Goal: Task Accomplishment & Management: Manage account settings

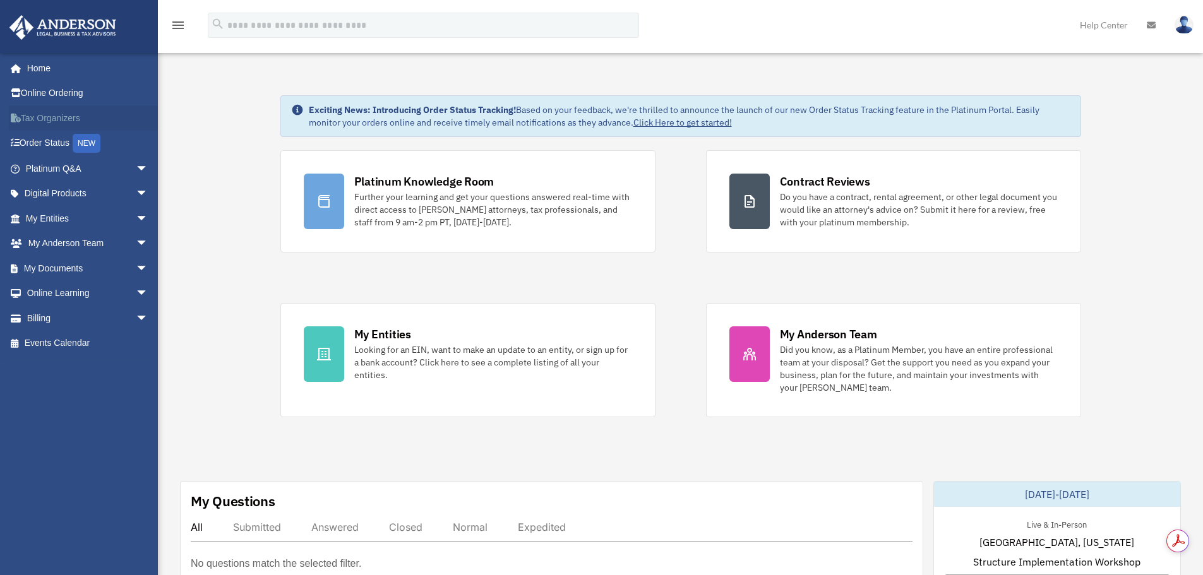
click at [42, 114] on link "Tax Organizers" at bounding box center [88, 117] width 159 height 25
click at [136, 266] on span "arrow_drop_down" at bounding box center [148, 269] width 25 height 26
click at [49, 294] on link "Box" at bounding box center [93, 293] width 150 height 25
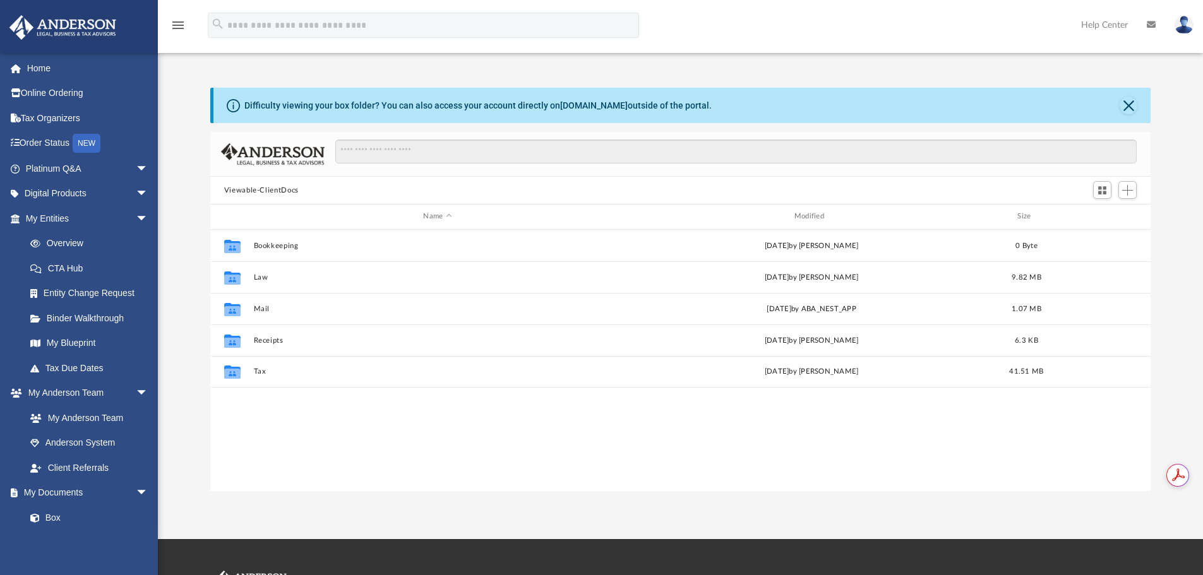
scroll to position [278, 931]
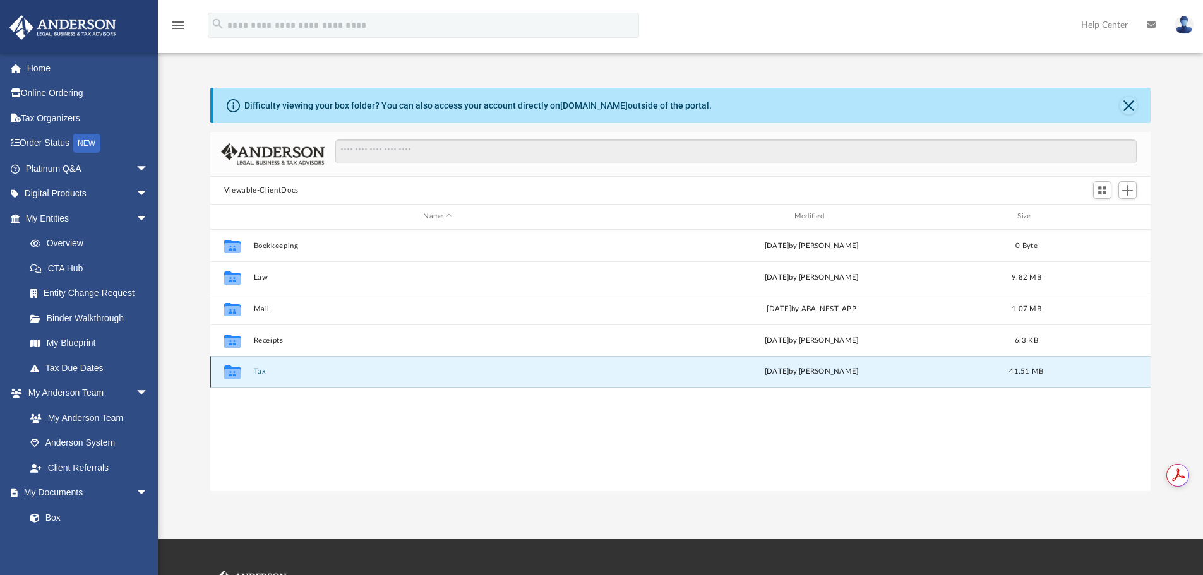
click at [258, 374] on button "Tax" at bounding box center [437, 372] width 368 height 8
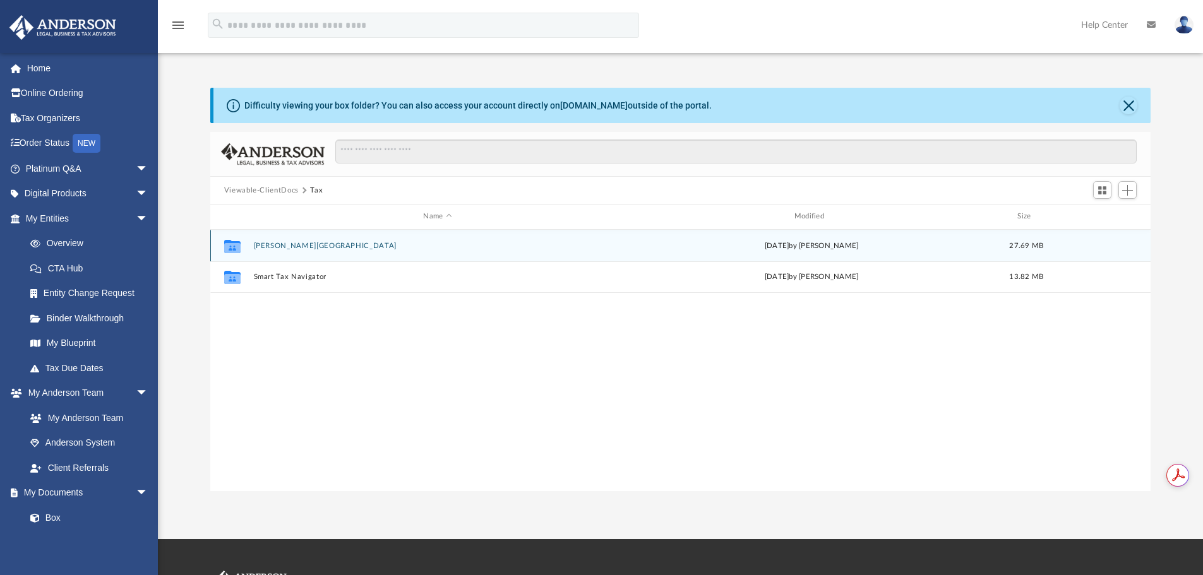
click at [281, 242] on button "[PERSON_NAME][GEOGRAPHIC_DATA]" at bounding box center [437, 246] width 368 height 8
click at [260, 247] on button "2024" at bounding box center [437, 245] width 368 height 8
click at [302, 241] on div "Collaborated Folder Digital Tax Organizer [DATE] by [PERSON_NAME] 27.69 MB" at bounding box center [680, 246] width 941 height 32
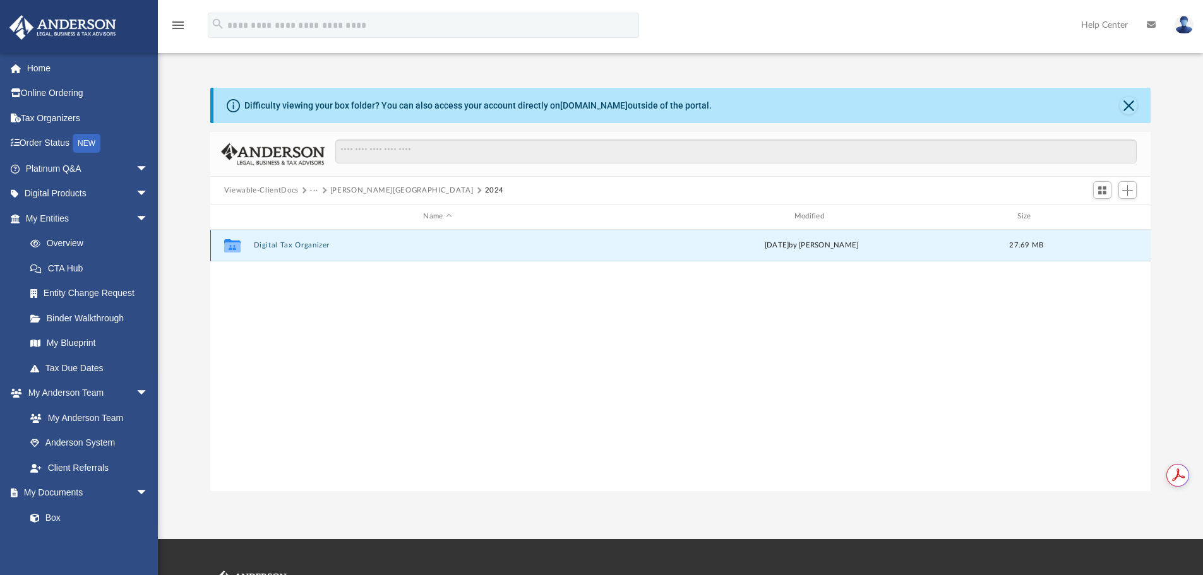
click at [301, 246] on button "Digital Tax Organizer" at bounding box center [437, 245] width 368 height 8
click at [296, 250] on button "Digital Tax Organizer" at bounding box center [437, 245] width 368 height 8
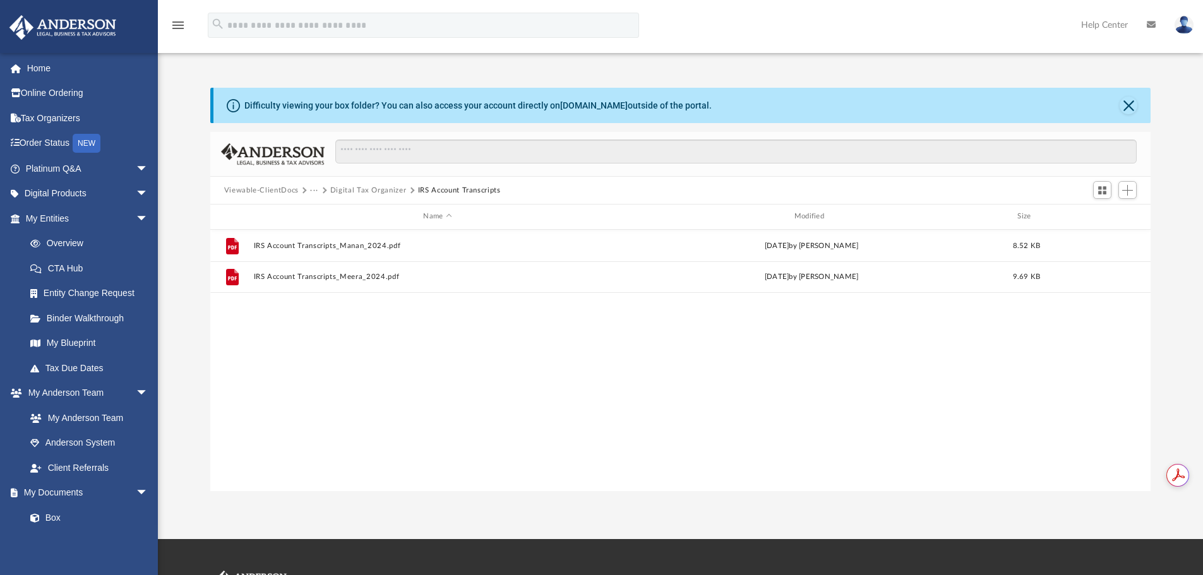
click at [355, 185] on button "Digital Tax Organizer" at bounding box center [368, 190] width 76 height 11
click at [368, 191] on button "Digital Tax Organizer" at bounding box center [368, 190] width 76 height 11
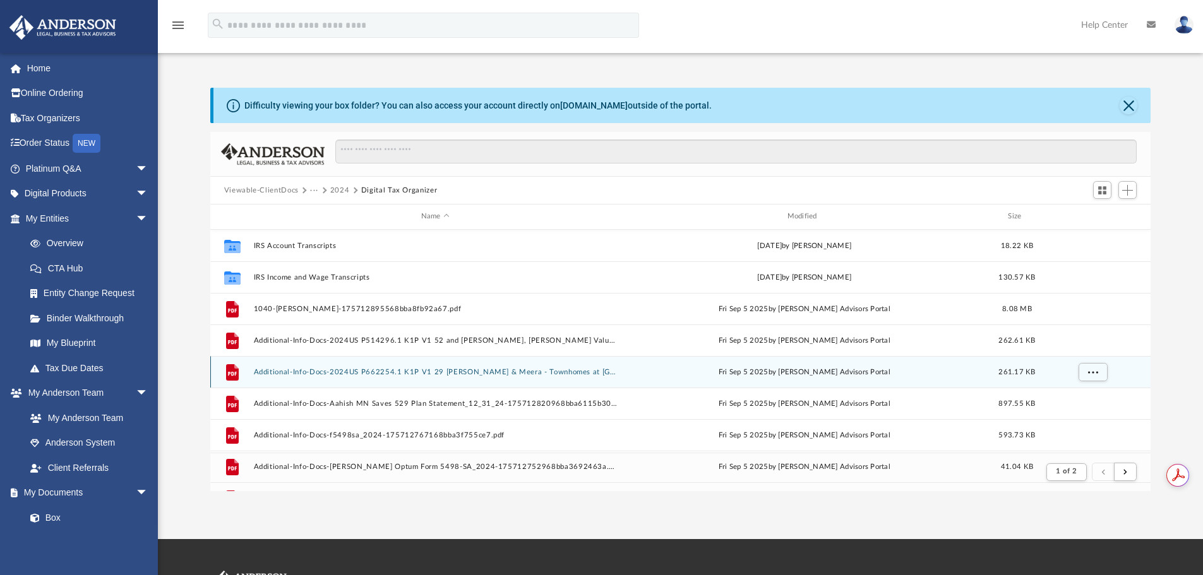
scroll to position [239, 931]
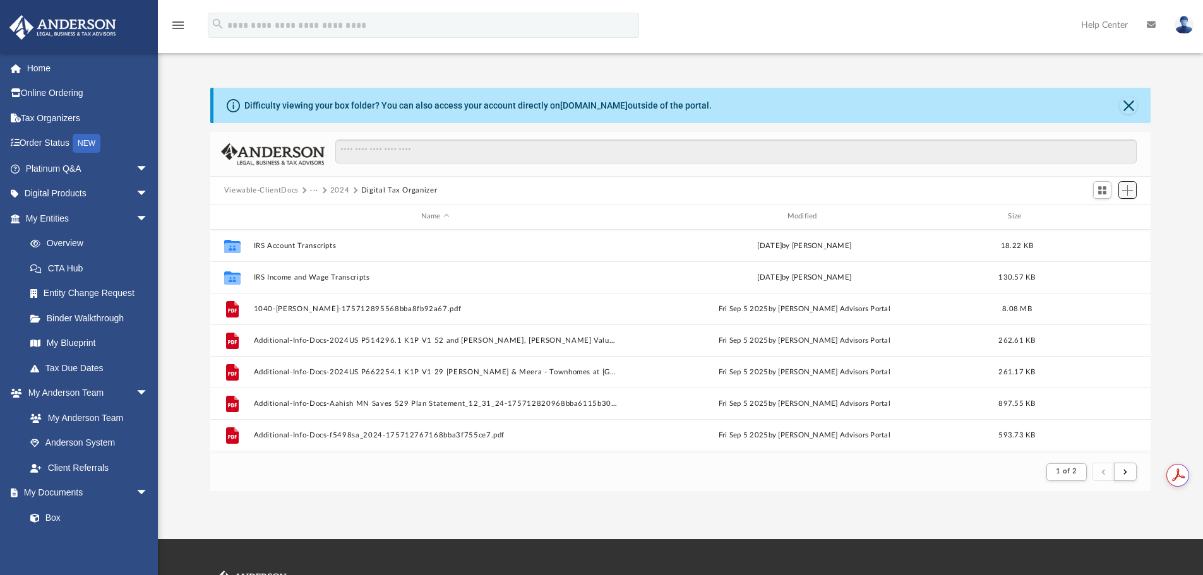
click at [1131, 193] on span "Add" at bounding box center [1127, 190] width 11 height 11
click at [1099, 214] on li "Upload" at bounding box center [1110, 215] width 40 height 13
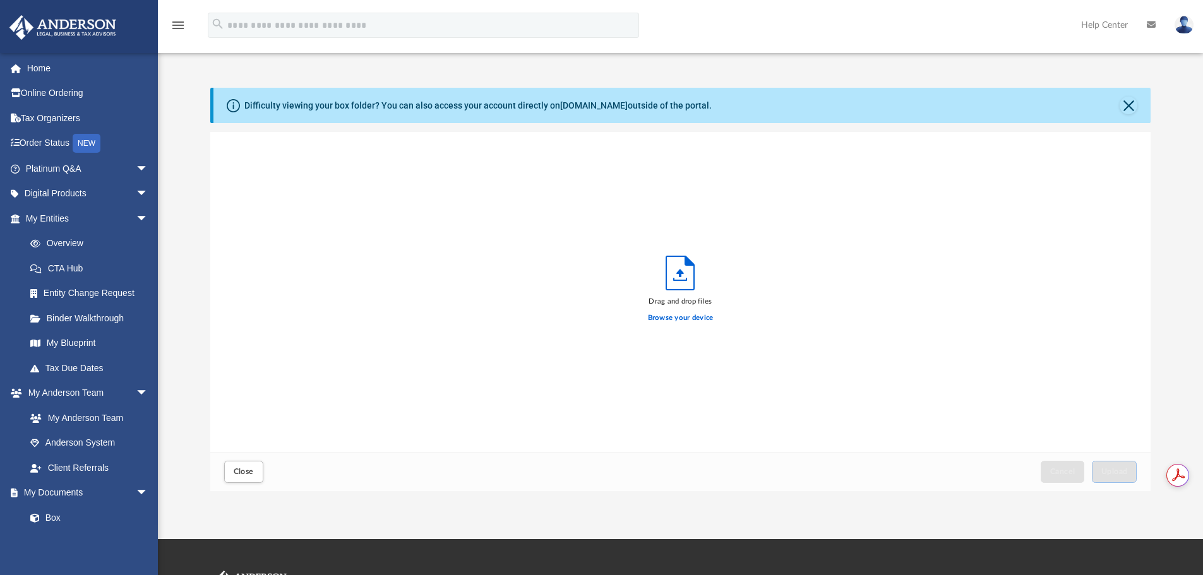
scroll to position [311, 931]
click at [700, 318] on label "Browse your device" at bounding box center [681, 318] width 66 height 11
click at [0, 0] on input "Browse your device" at bounding box center [0, 0] width 0 height 0
click at [1133, 100] on button "Close" at bounding box center [1129, 106] width 18 height 18
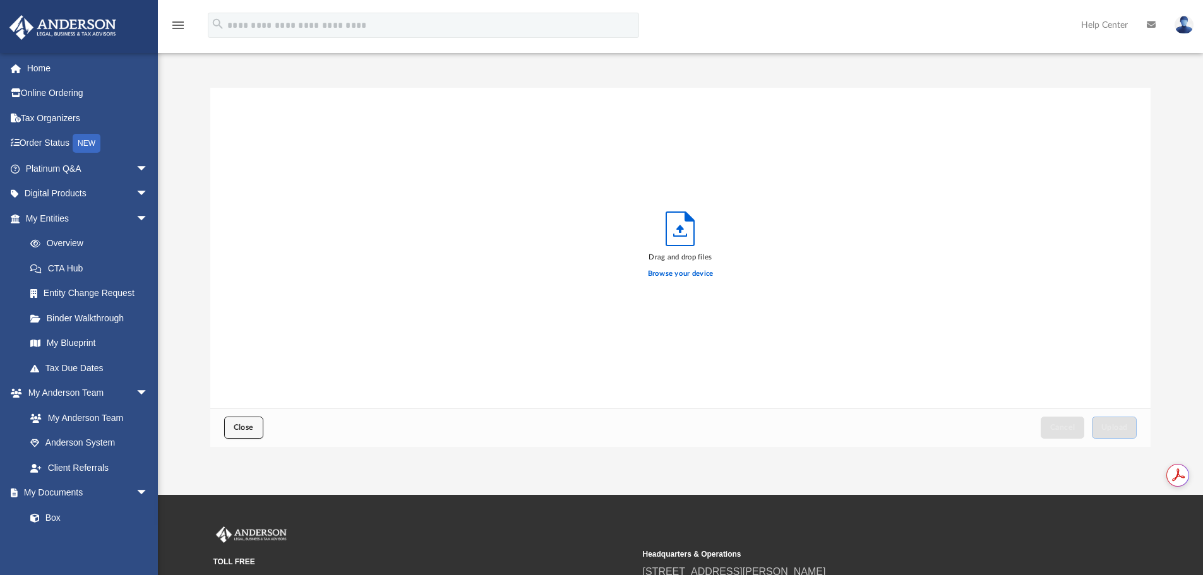
click at [249, 429] on span "Close" at bounding box center [244, 428] width 20 height 8
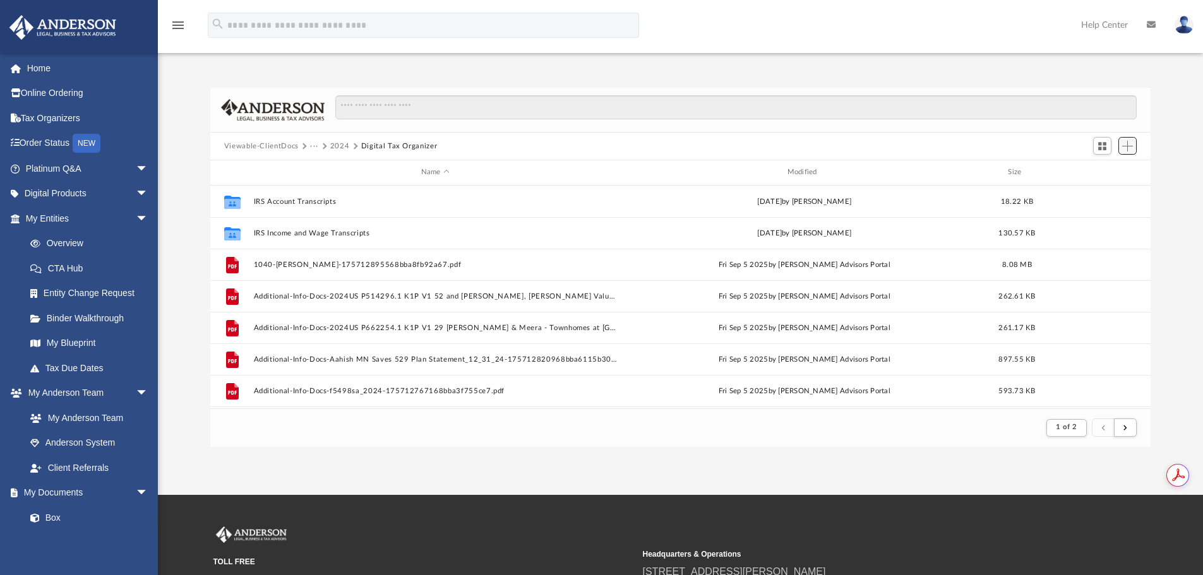
click at [1126, 148] on span "Add" at bounding box center [1127, 146] width 11 height 11
click at [1100, 189] on li "New Folder" at bounding box center [1110, 190] width 40 height 13
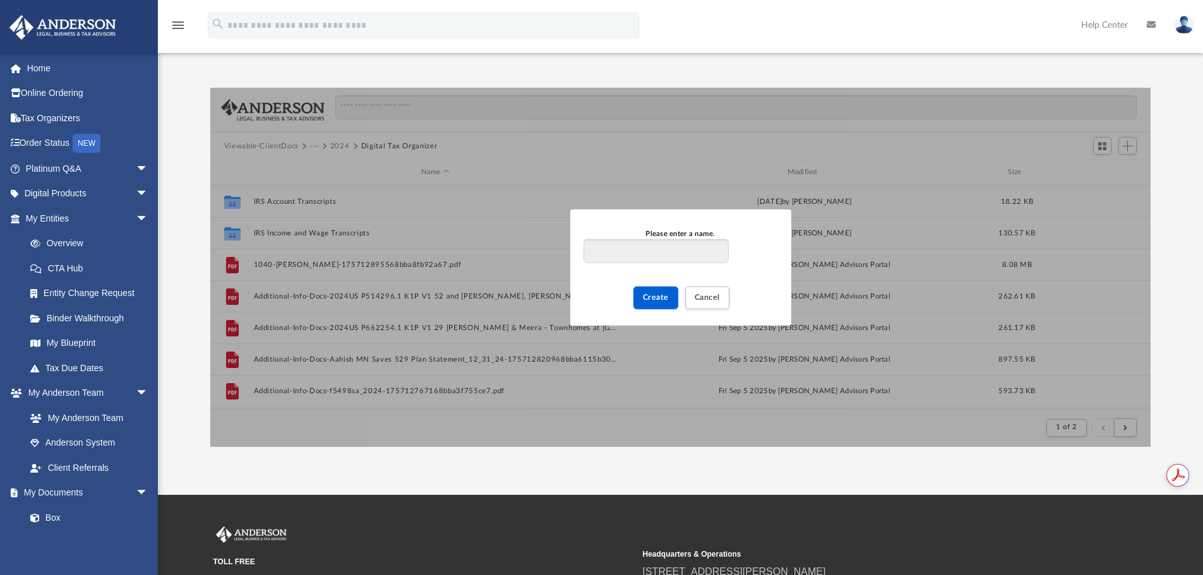
click at [658, 255] on input "Please enter a name." at bounding box center [656, 251] width 145 height 24
type input "*"
click at [690, 256] on input "**********" at bounding box center [656, 251] width 145 height 24
type input "**********"
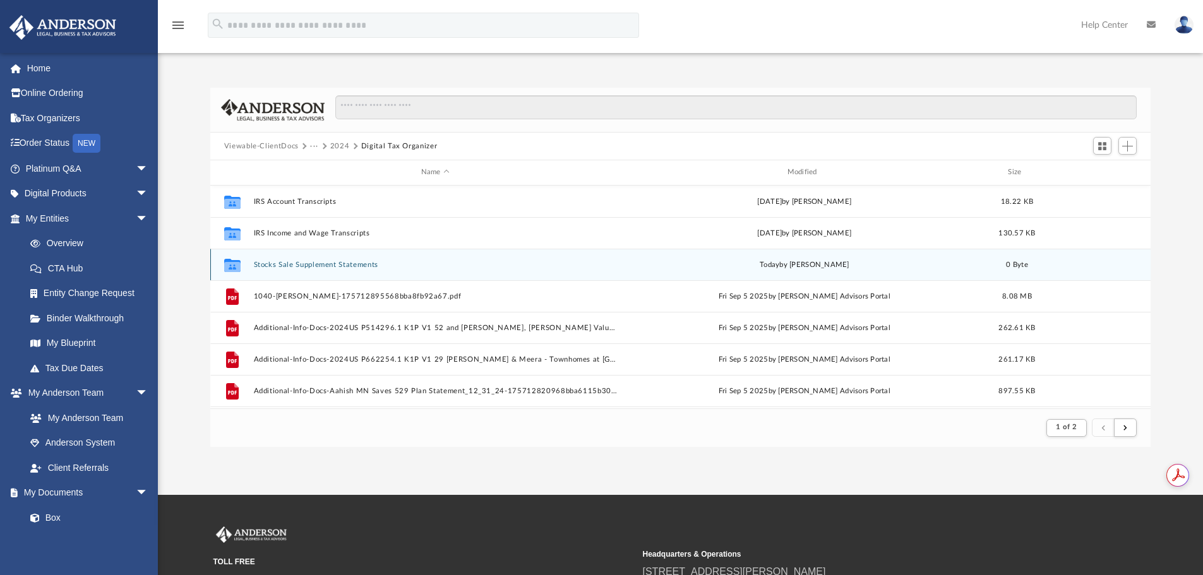
click at [293, 268] on button "Stocks Sale Supplement Statements" at bounding box center [435, 265] width 364 height 8
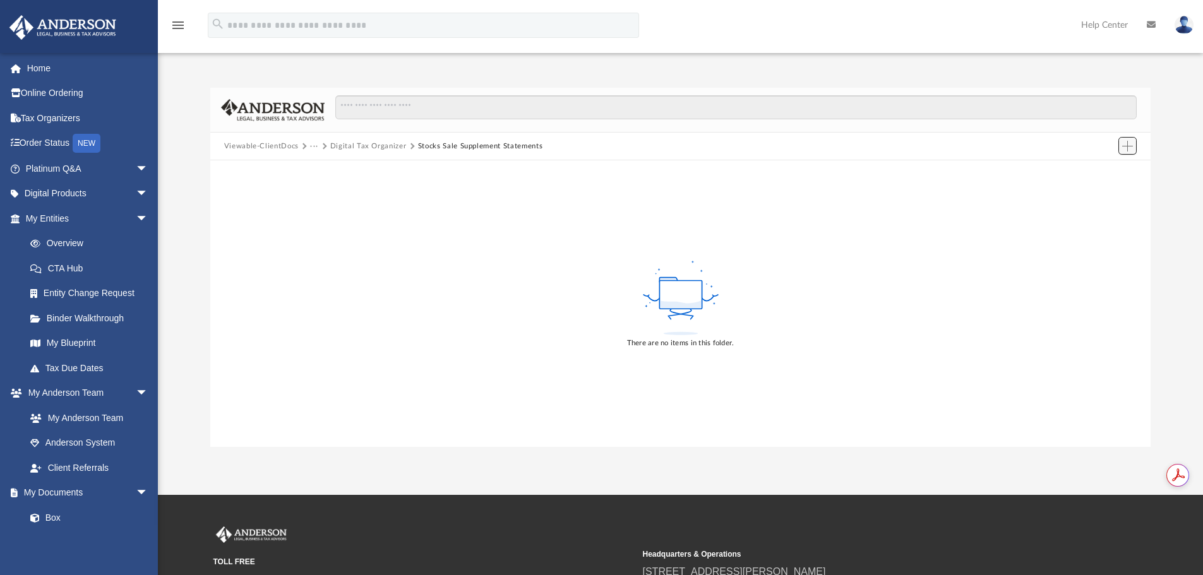
click at [1130, 155] on button "Add" at bounding box center [1128, 146] width 19 height 18
click at [1102, 190] on li "New Folder" at bounding box center [1110, 190] width 40 height 13
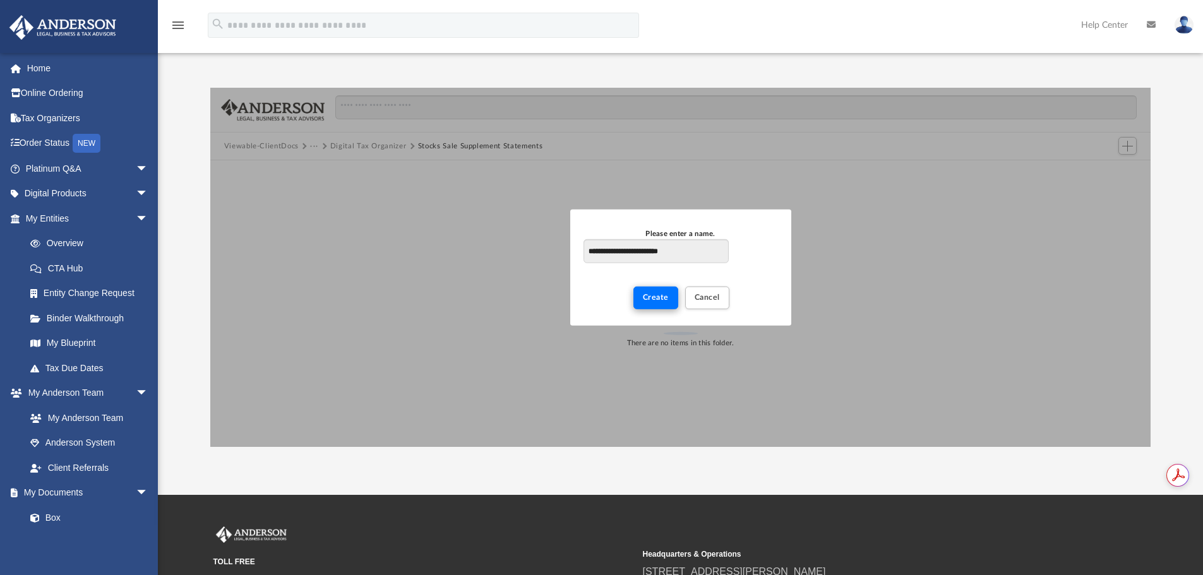
type input "**********"
click at [653, 296] on span "Create" at bounding box center [656, 298] width 26 height 8
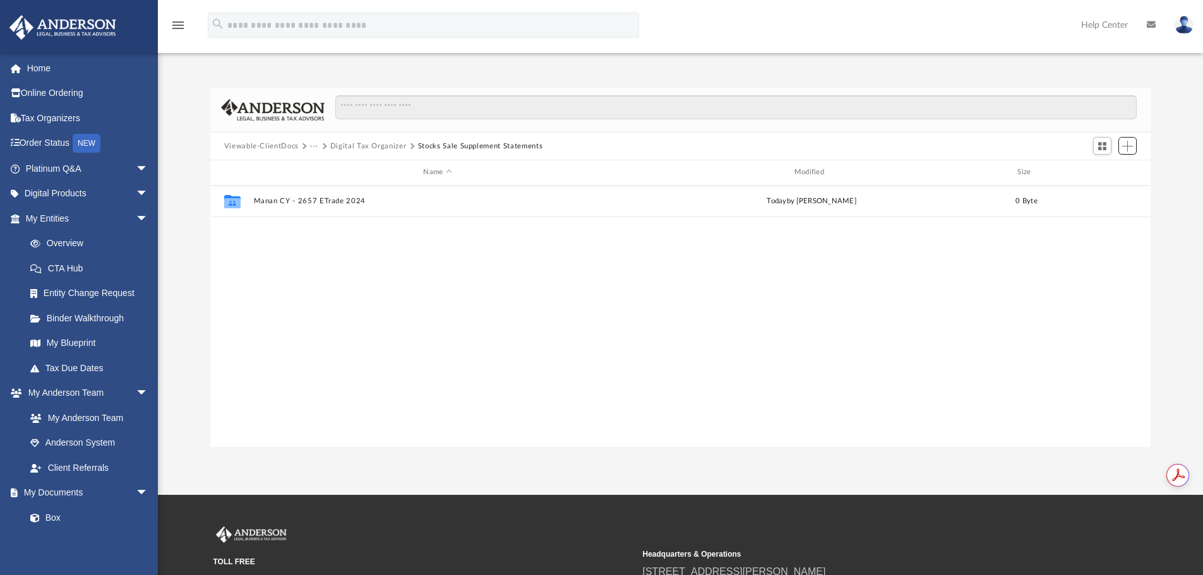
scroll to position [10, 10]
click at [1136, 146] on button "Add" at bounding box center [1128, 146] width 19 height 18
click at [1097, 188] on li "New Folder" at bounding box center [1110, 190] width 40 height 13
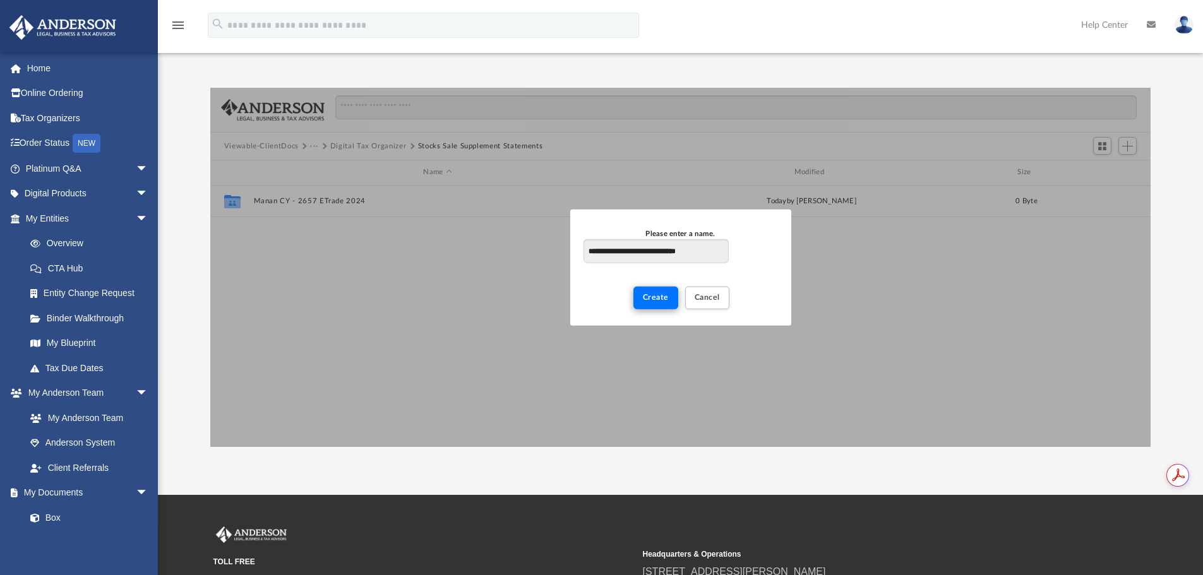
type input "**********"
click at [661, 296] on span "Create" at bounding box center [656, 298] width 26 height 8
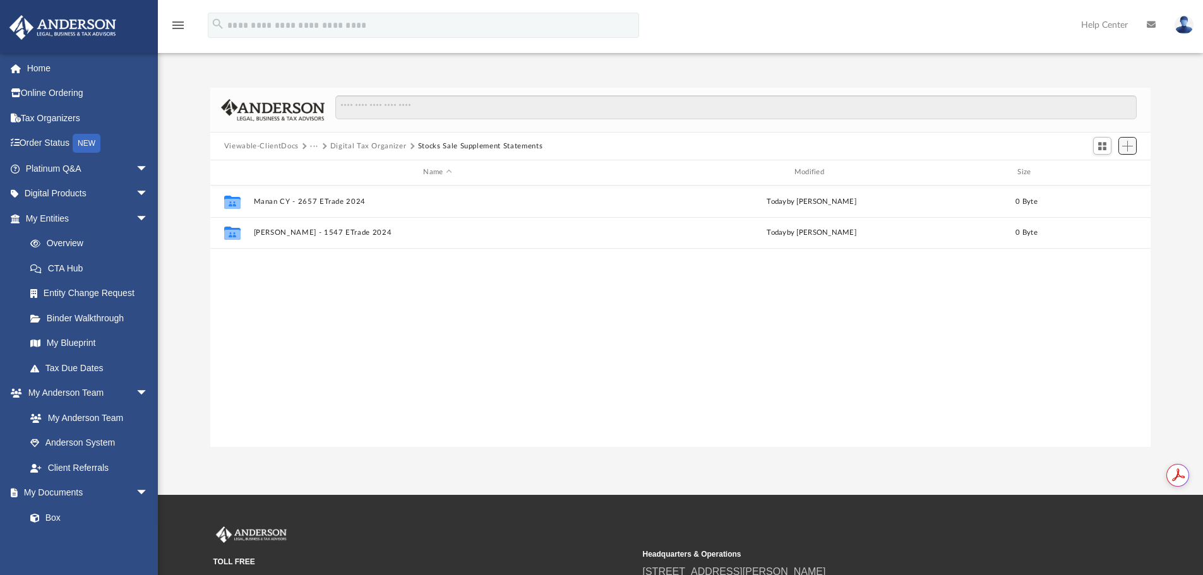
click at [1133, 148] on span "Add" at bounding box center [1127, 146] width 11 height 11
click at [1109, 189] on li "New Folder" at bounding box center [1110, 190] width 40 height 13
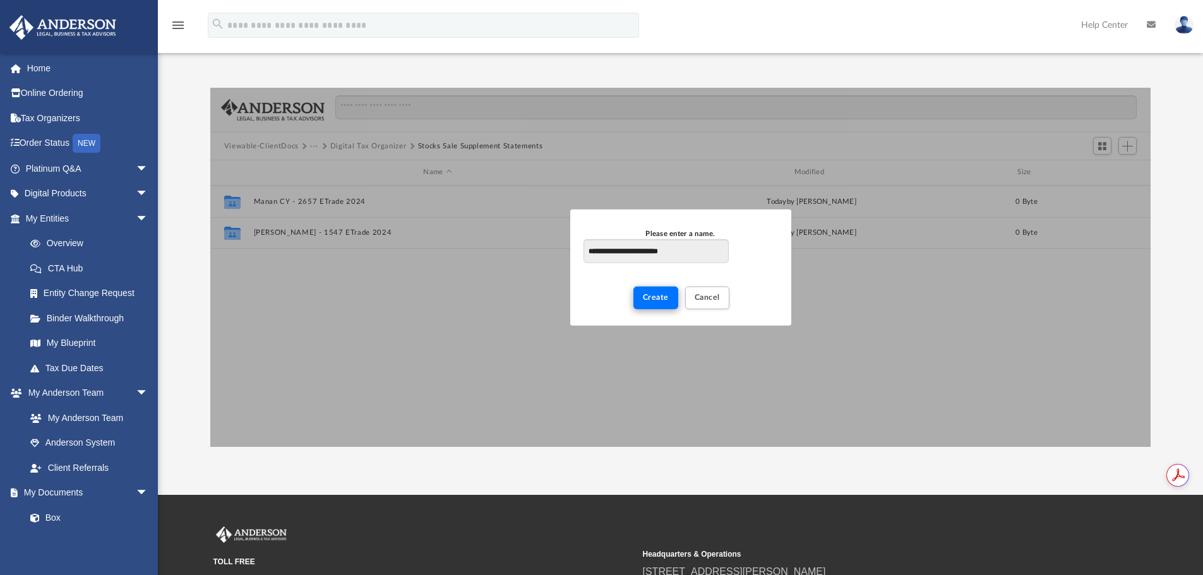
type input "**********"
click at [642, 303] on button "Create" at bounding box center [656, 298] width 45 height 22
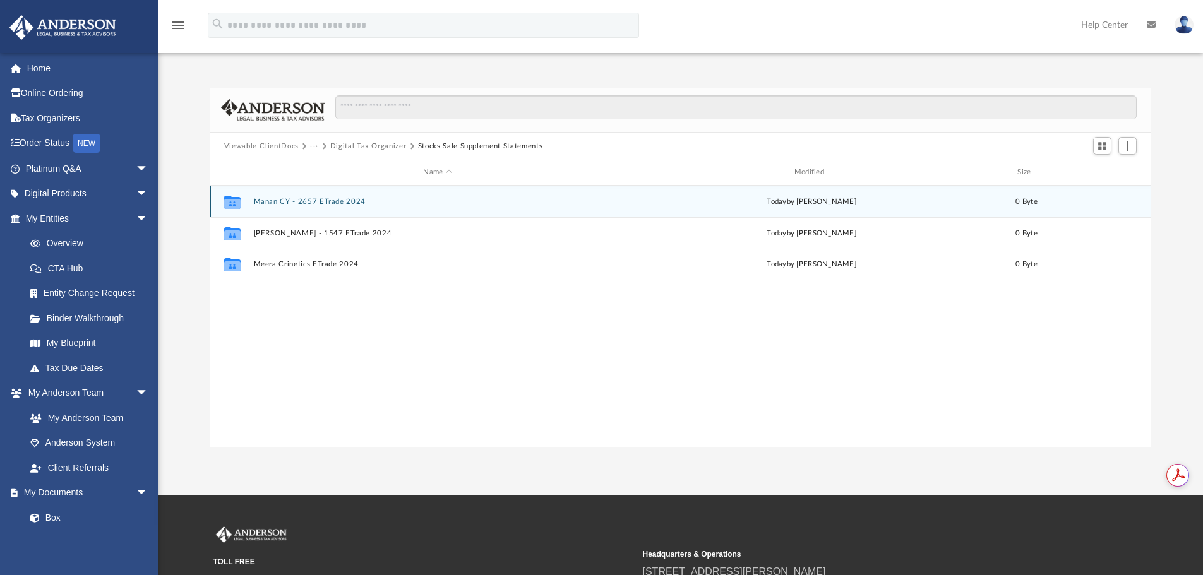
click at [274, 203] on button "Manan CY - 2657 ETrade 2024" at bounding box center [437, 202] width 368 height 8
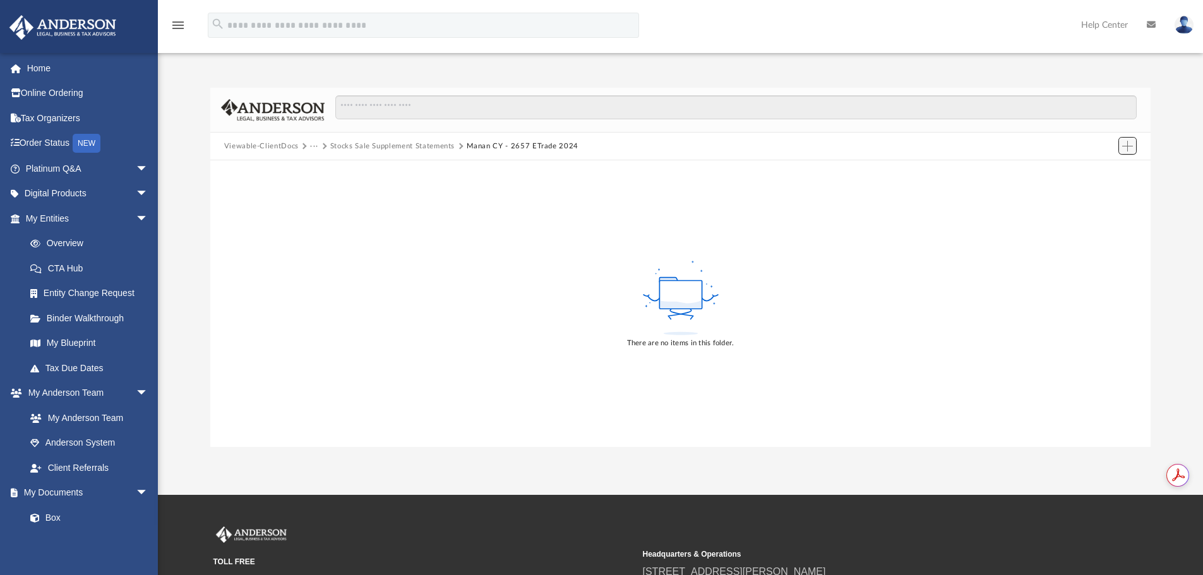
click at [1136, 145] on button "Add" at bounding box center [1128, 146] width 19 height 18
click at [1104, 195] on li "New Folder" at bounding box center [1110, 190] width 40 height 13
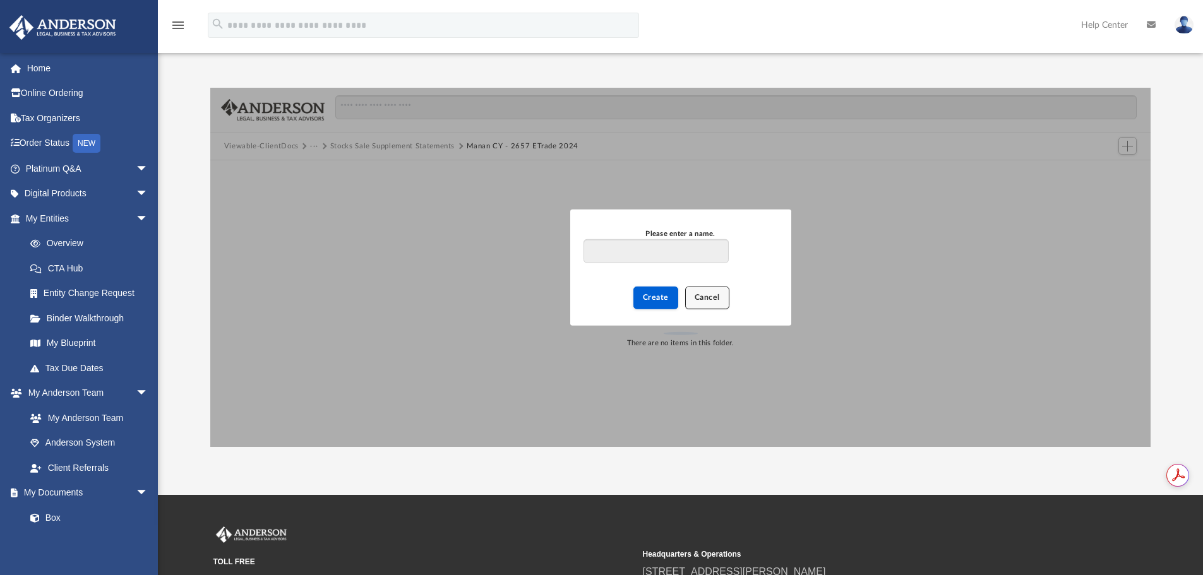
click at [703, 299] on span "Cancel" at bounding box center [707, 298] width 25 height 8
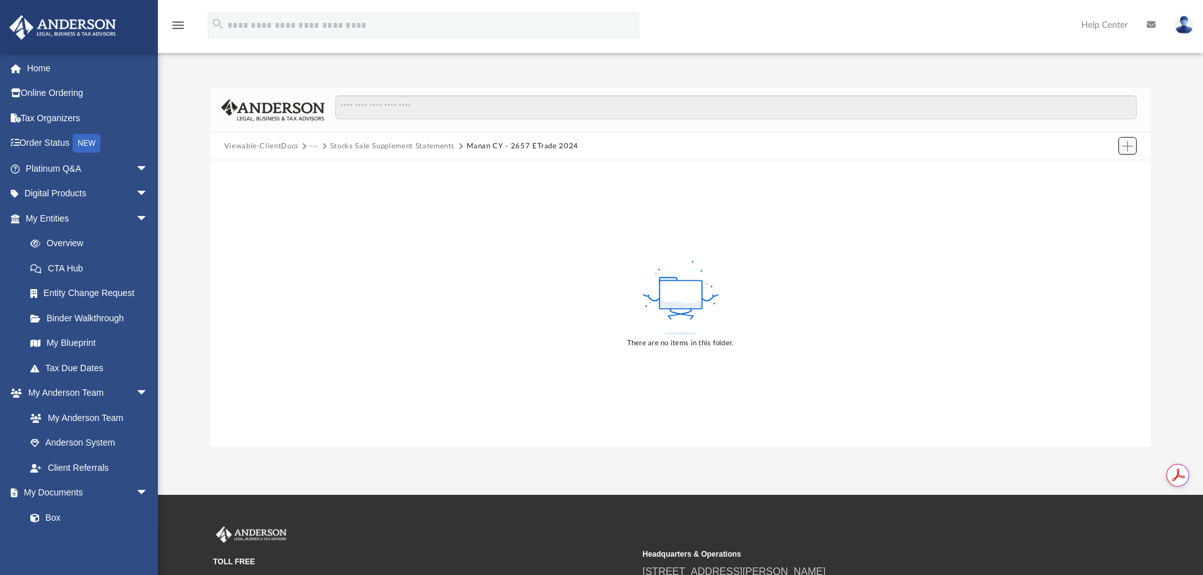
click at [1126, 147] on span "Add" at bounding box center [1127, 146] width 11 height 11
click at [1100, 167] on li "Upload" at bounding box center [1110, 171] width 40 height 13
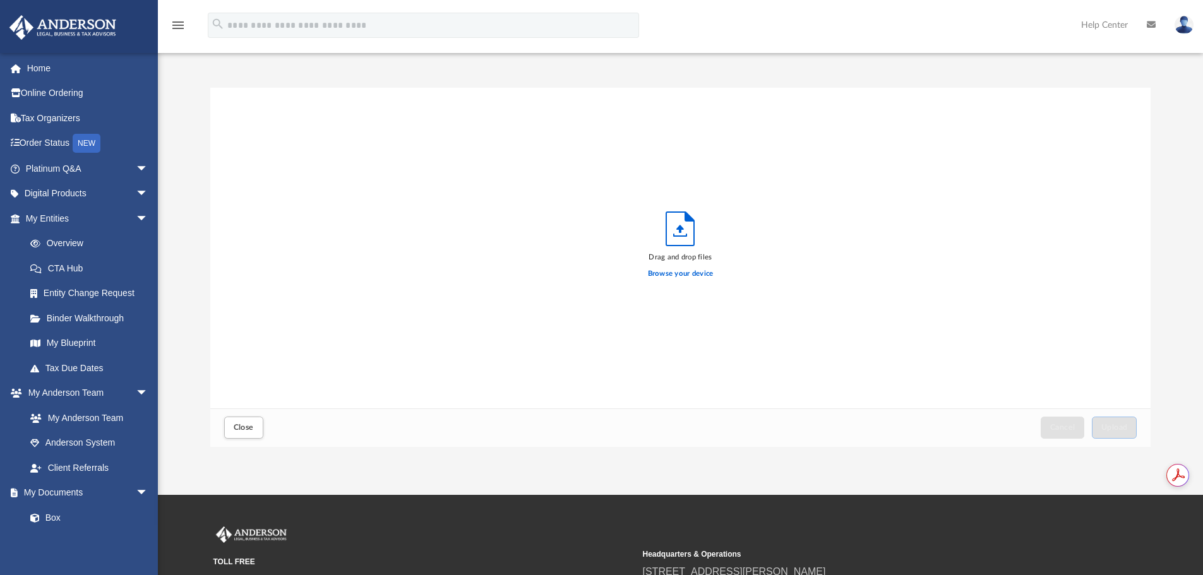
scroll to position [311, 931]
click at [688, 274] on label "Browse your device" at bounding box center [681, 273] width 66 height 11
click at [0, 0] on input "Browse your device" at bounding box center [0, 0] width 0 height 0
click at [1128, 423] on button "Upload" at bounding box center [1114, 428] width 45 height 22
click at [251, 433] on button "Close" at bounding box center [243, 428] width 39 height 22
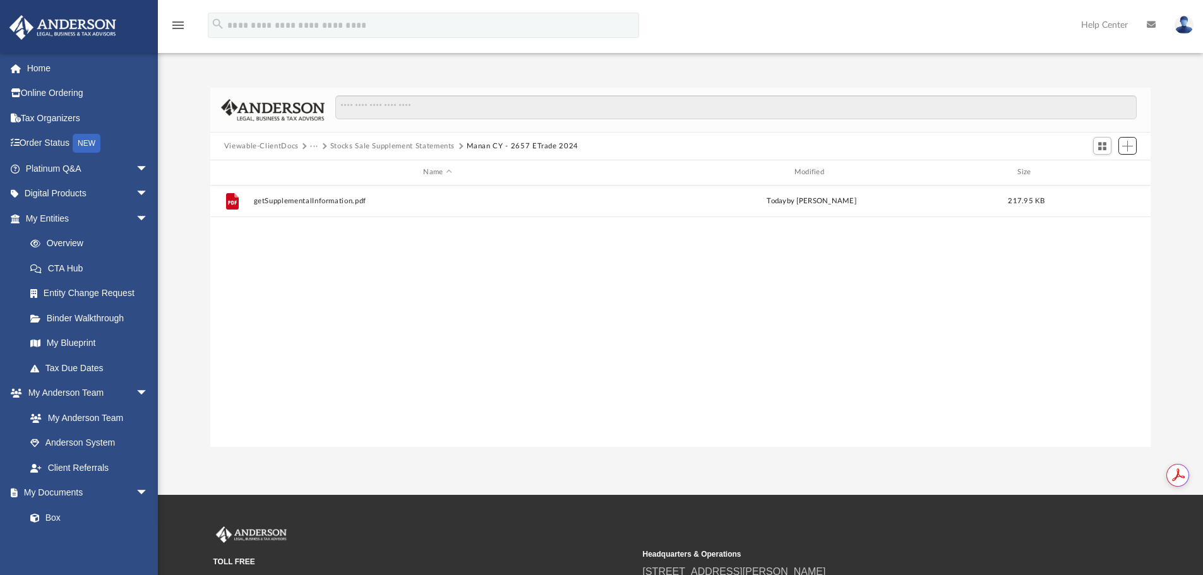
scroll to position [278, 931]
click at [420, 147] on button "Stocks Sale Supplement Statements" at bounding box center [392, 146] width 124 height 11
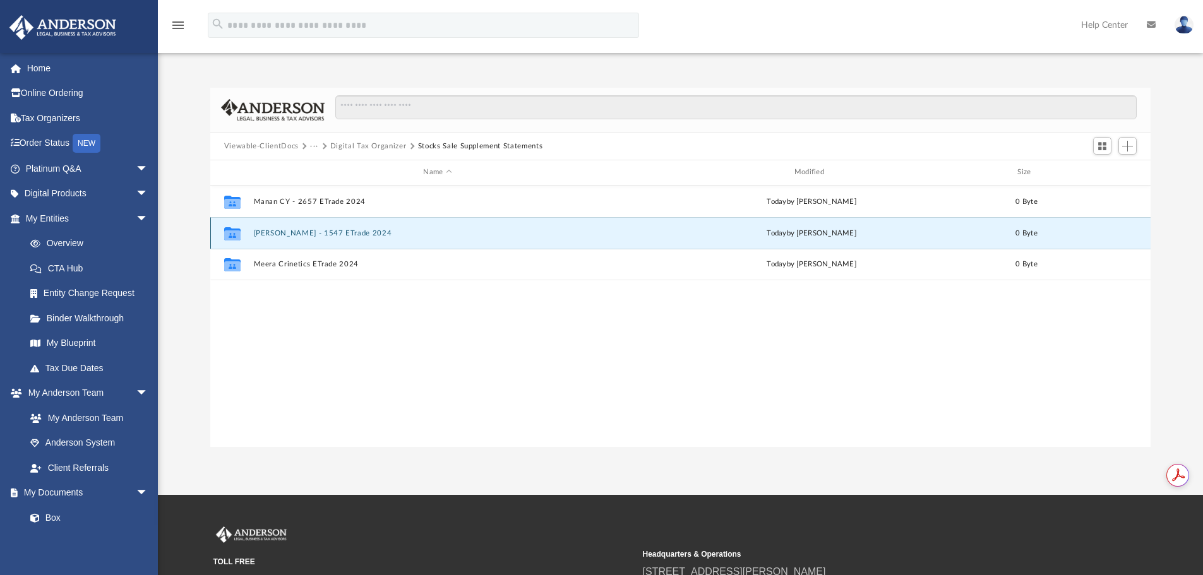
click at [318, 233] on button "[PERSON_NAME] - 1547 ETrade 2024" at bounding box center [437, 233] width 368 height 8
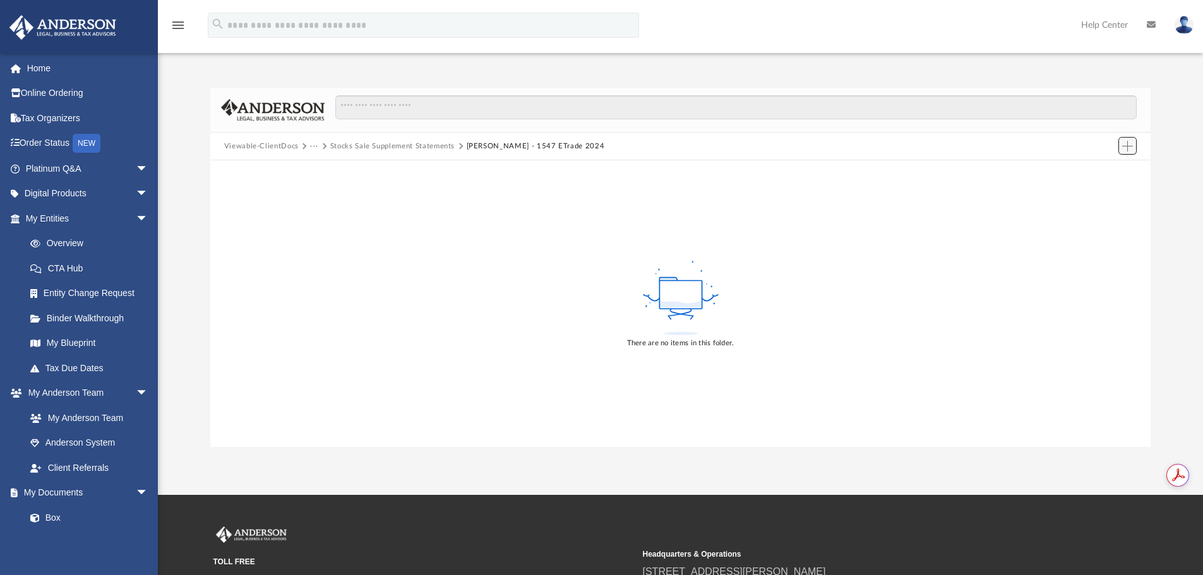
click at [1122, 145] on button "Add" at bounding box center [1128, 146] width 19 height 18
click at [1103, 172] on li "Upload" at bounding box center [1110, 171] width 40 height 13
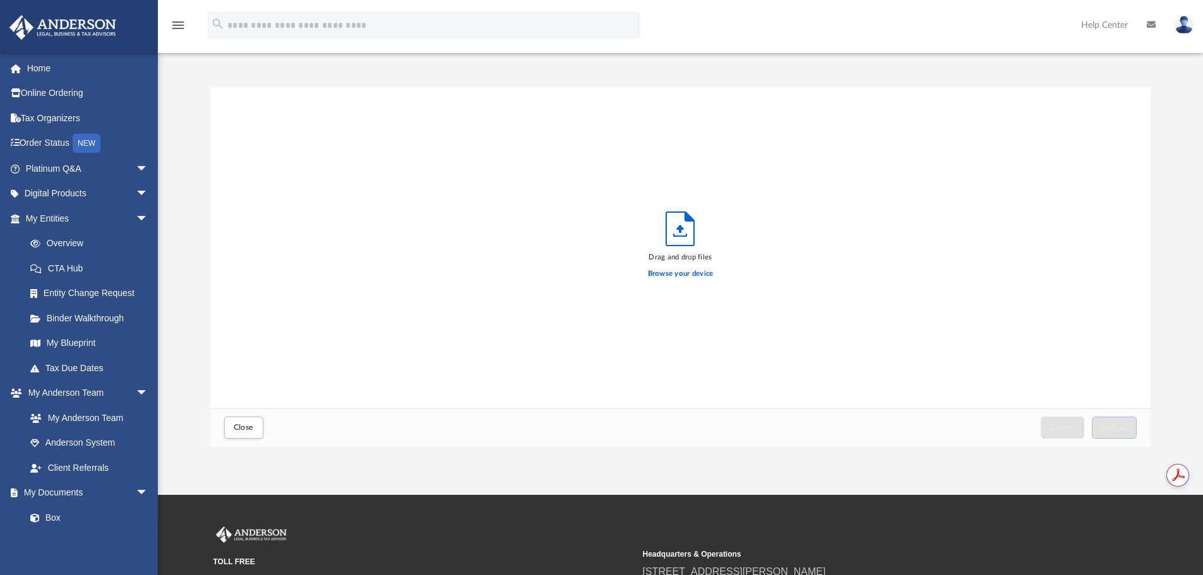
scroll to position [311, 931]
click at [685, 272] on label "Browse your device" at bounding box center [681, 273] width 66 height 11
click at [0, 0] on input "Browse your device" at bounding box center [0, 0] width 0 height 0
click at [1119, 424] on span "Upload" at bounding box center [1115, 428] width 27 height 8
click at [234, 428] on span "Close" at bounding box center [244, 428] width 20 height 8
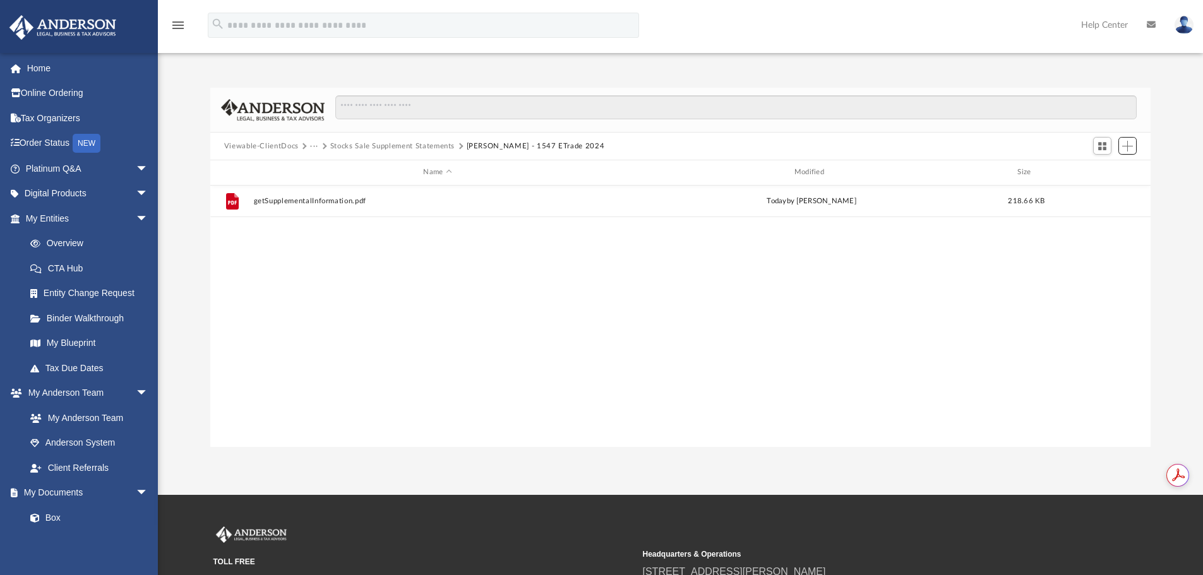
scroll to position [278, 931]
click at [495, 143] on button "[PERSON_NAME] - 1547 ETrade 2024" at bounding box center [536, 146] width 138 height 11
click at [417, 142] on button "Stocks Sale Supplement Statements" at bounding box center [392, 146] width 124 height 11
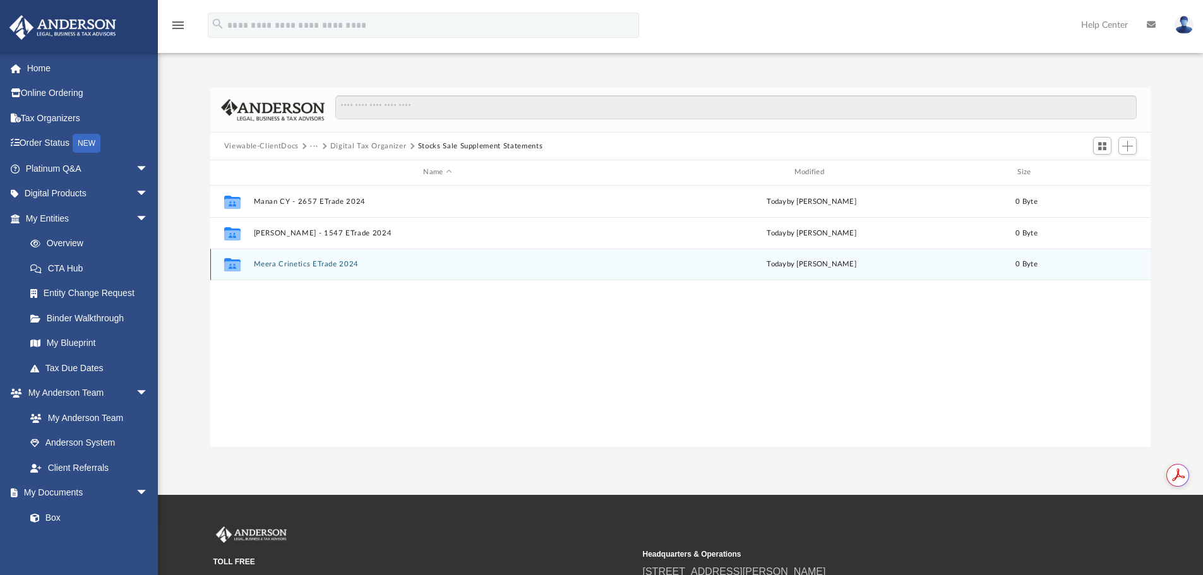
click at [279, 269] on div "Collaborated Folder Meera Crinetics ETrade 2024 [DATE] by [PERSON_NAME] 0 Byte" at bounding box center [680, 265] width 941 height 32
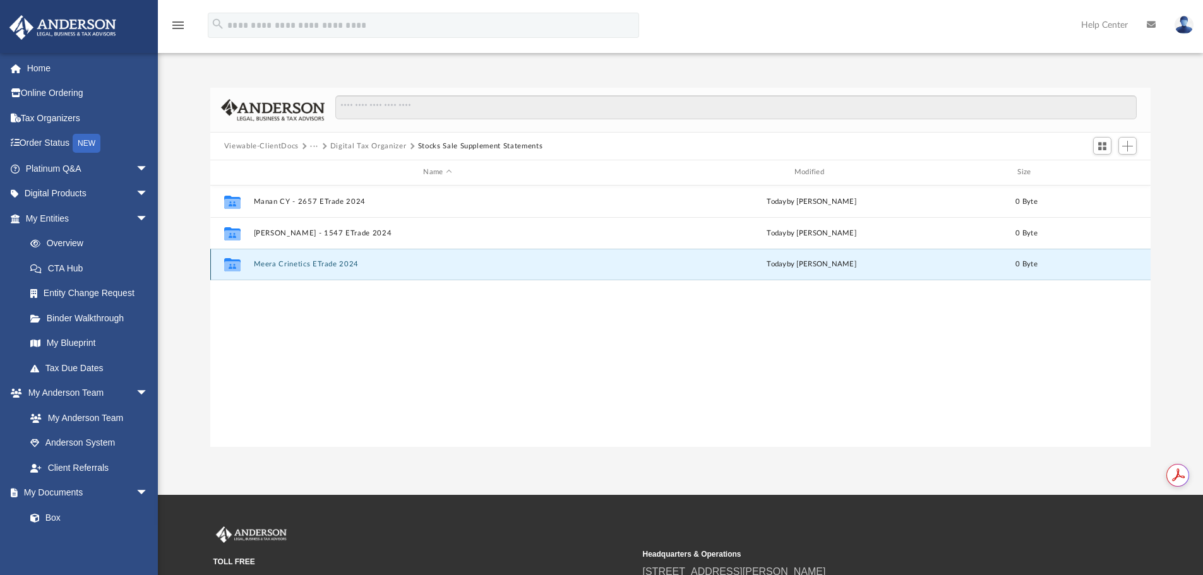
click at [316, 263] on button "Meera Crinetics ETrade 2024" at bounding box center [437, 264] width 368 height 8
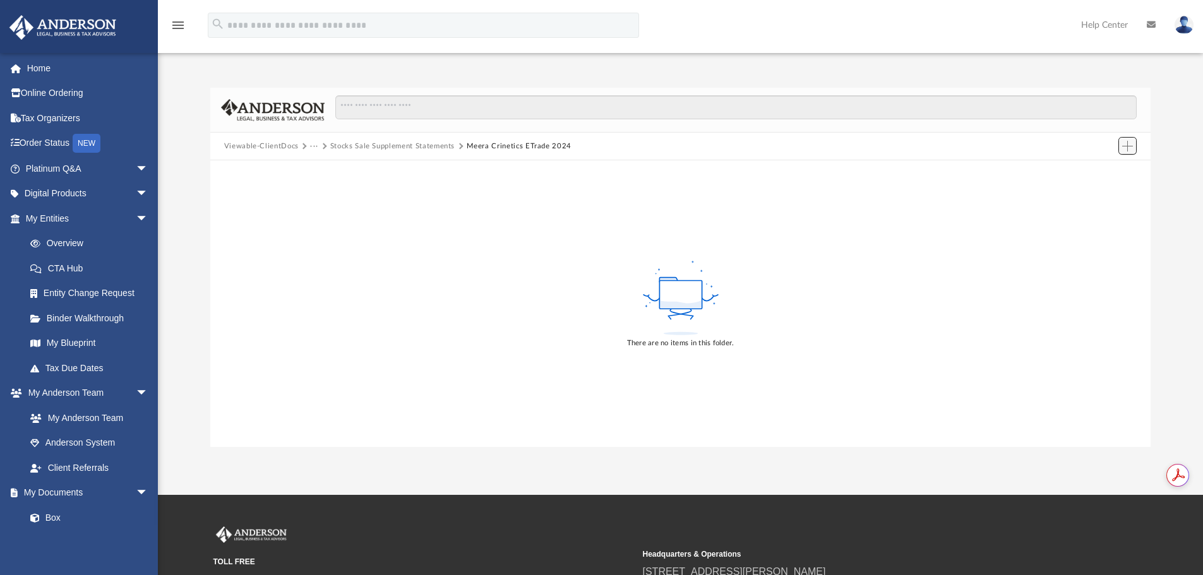
click at [1126, 149] on span "Add" at bounding box center [1127, 146] width 11 height 11
click at [1107, 173] on li "Upload" at bounding box center [1110, 171] width 40 height 13
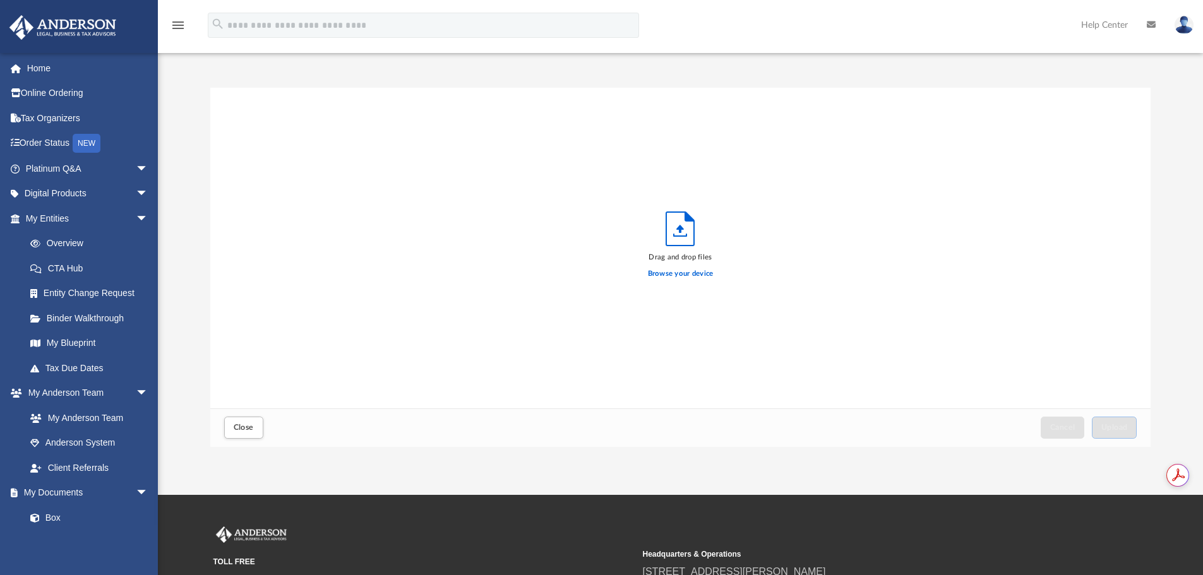
scroll to position [311, 931]
click at [683, 277] on label "Browse your device" at bounding box center [681, 273] width 66 height 11
click at [0, 0] on input "Browse your device" at bounding box center [0, 0] width 0 height 0
click at [1116, 436] on button "Upload" at bounding box center [1114, 428] width 45 height 22
click at [251, 426] on span "Close" at bounding box center [244, 428] width 20 height 8
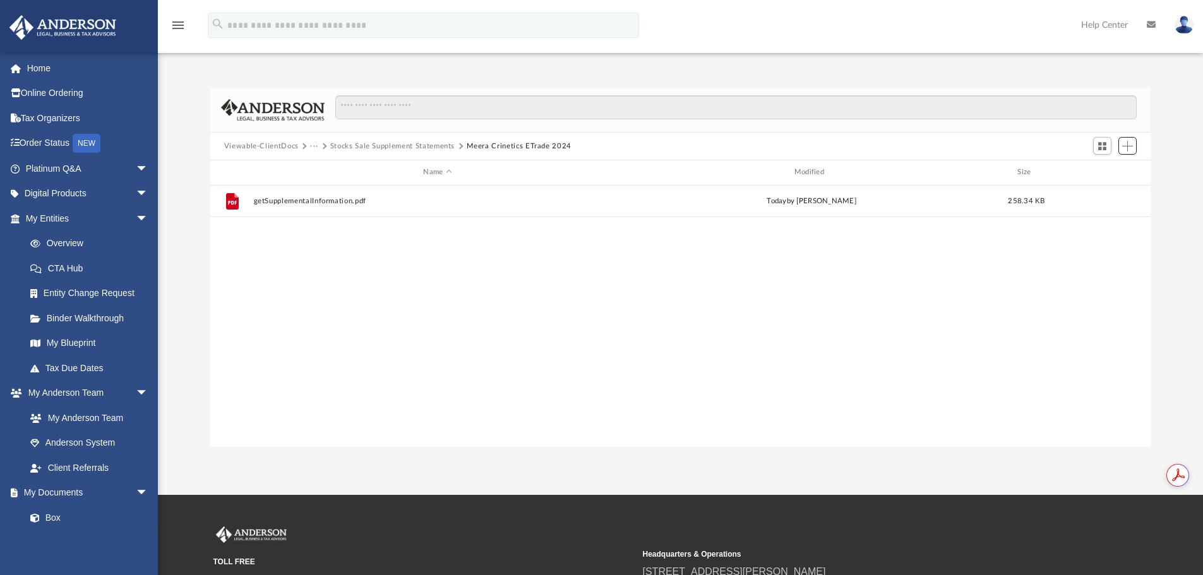
scroll to position [278, 931]
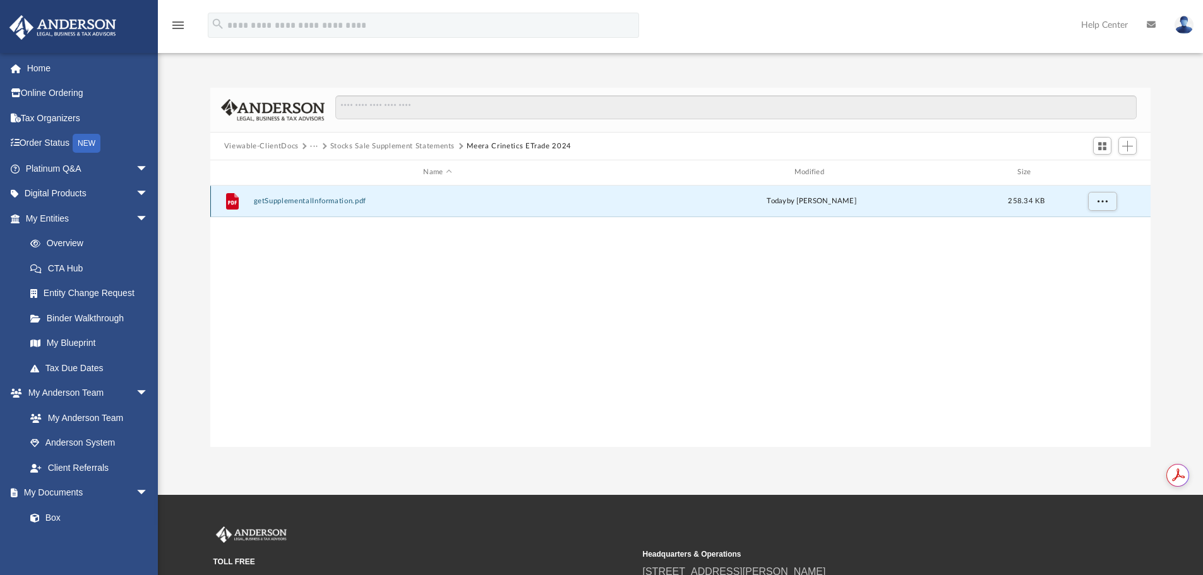
click at [315, 199] on button "getSupplementalInformation.pdf" at bounding box center [437, 201] width 368 height 8
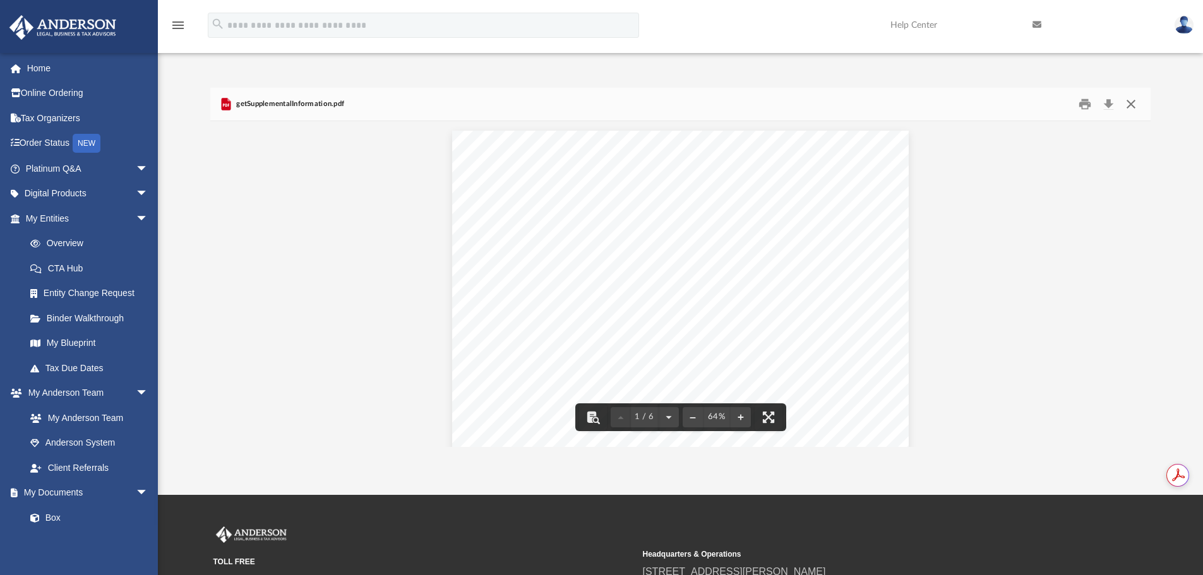
click at [1127, 108] on button "Close" at bounding box center [1131, 105] width 23 height 20
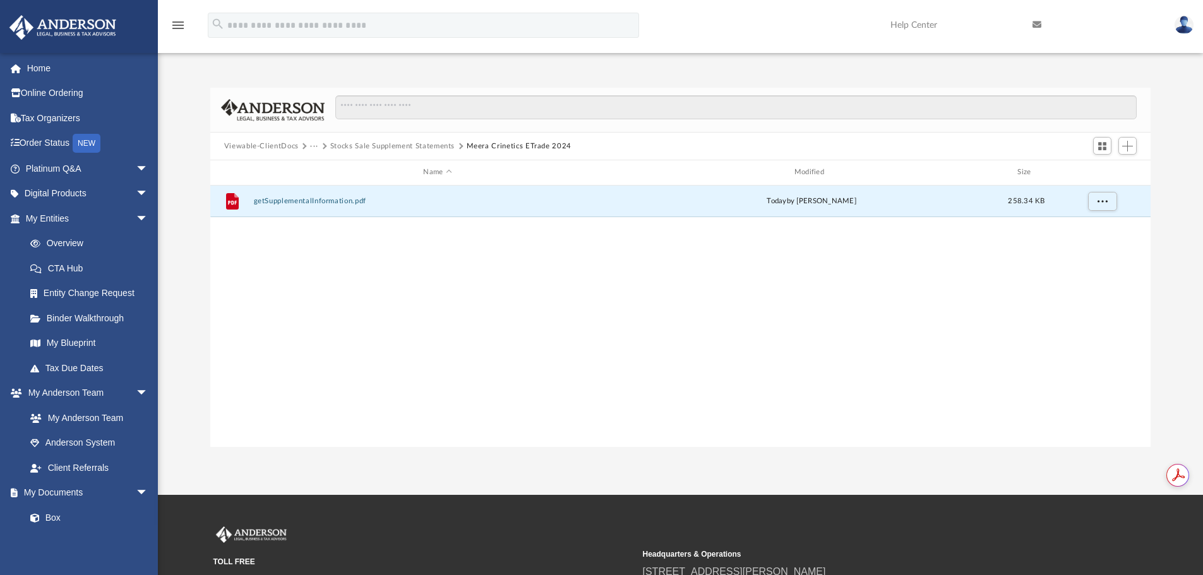
click at [424, 146] on button "Stocks Sale Supplement Statements" at bounding box center [392, 146] width 124 height 11
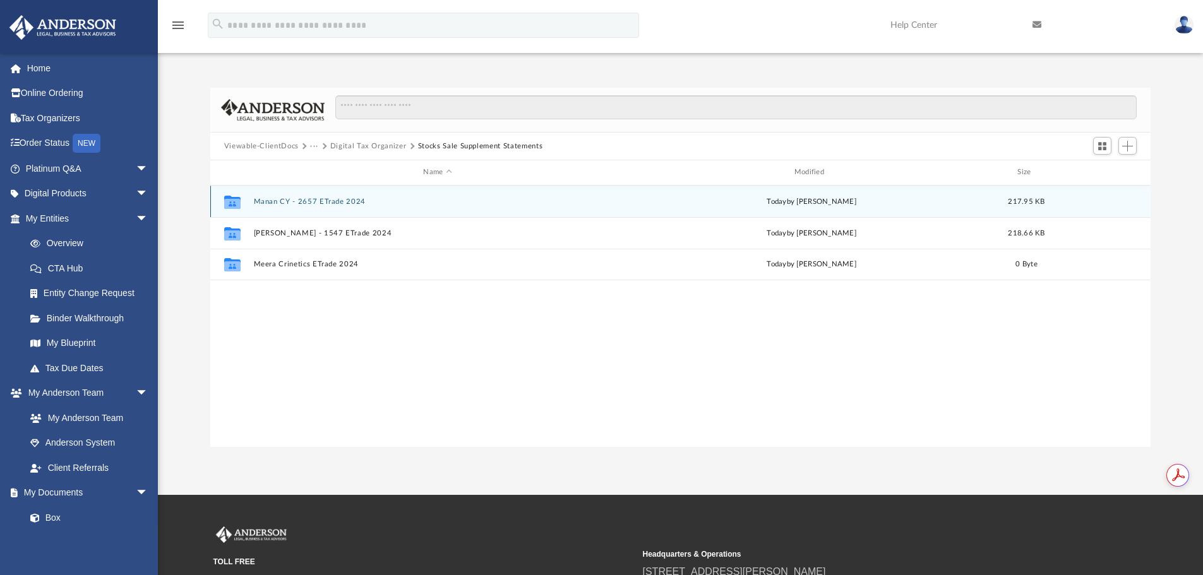
click at [302, 202] on button "Manan CY - 2657 ETrade 2024" at bounding box center [437, 202] width 368 height 8
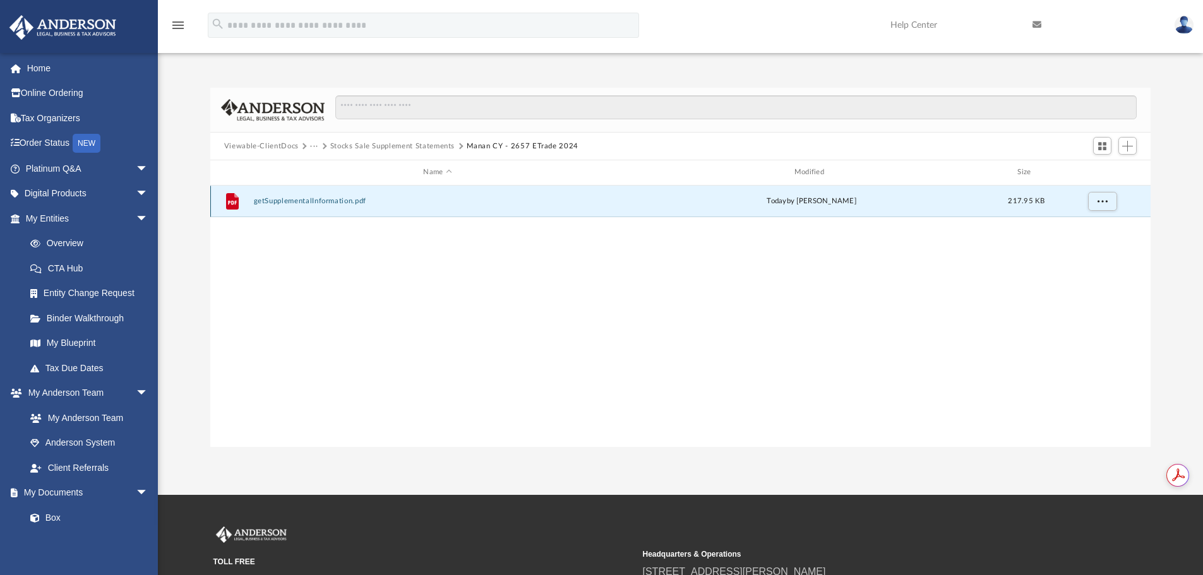
click at [313, 201] on button "getSupplementalInformation.pdf" at bounding box center [437, 201] width 368 height 8
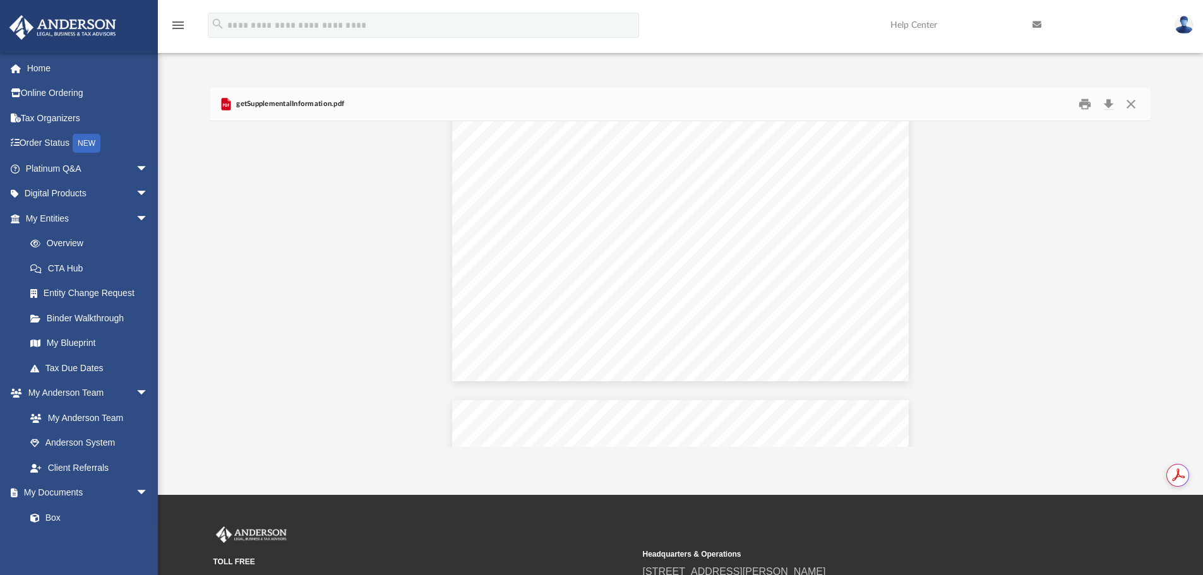
scroll to position [253, 0]
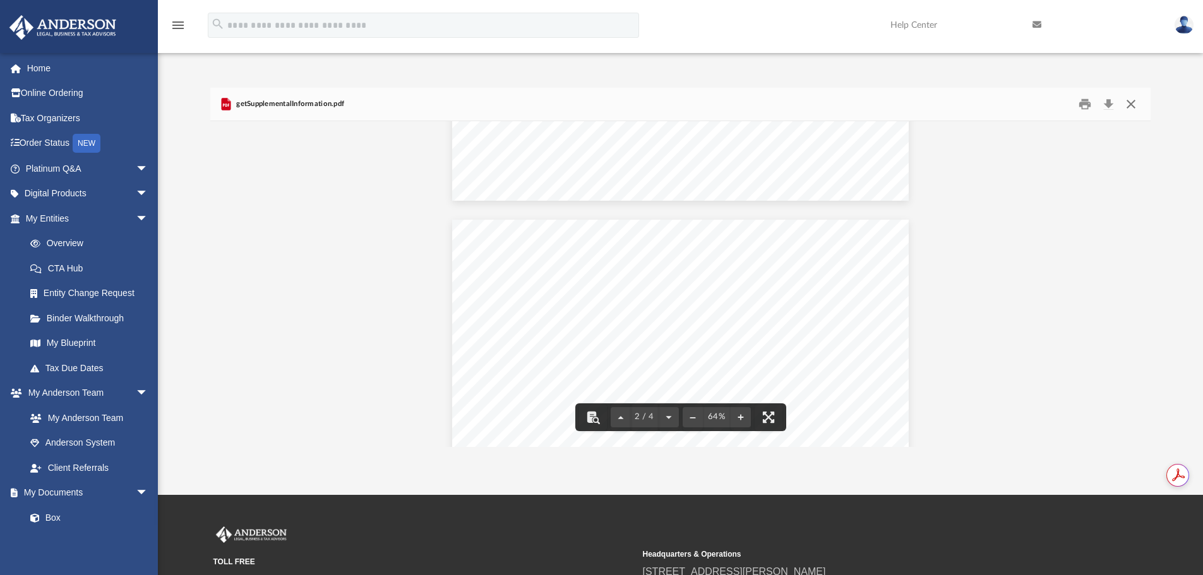
click at [1129, 100] on button "Close" at bounding box center [1131, 105] width 23 height 20
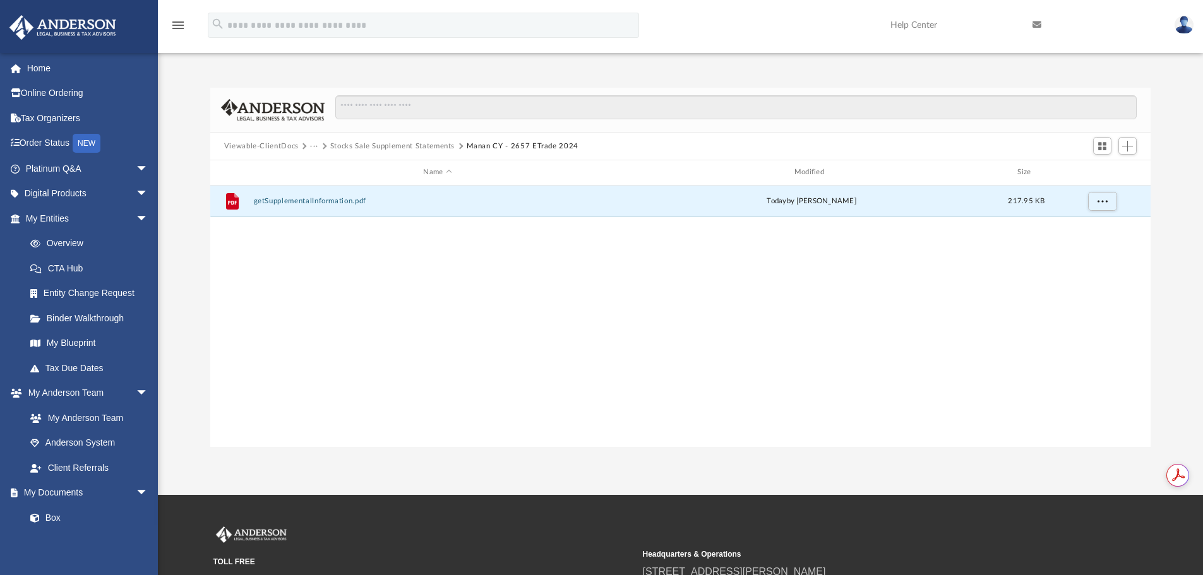
click at [412, 145] on button "Stocks Sale Supplement Statements" at bounding box center [392, 146] width 124 height 11
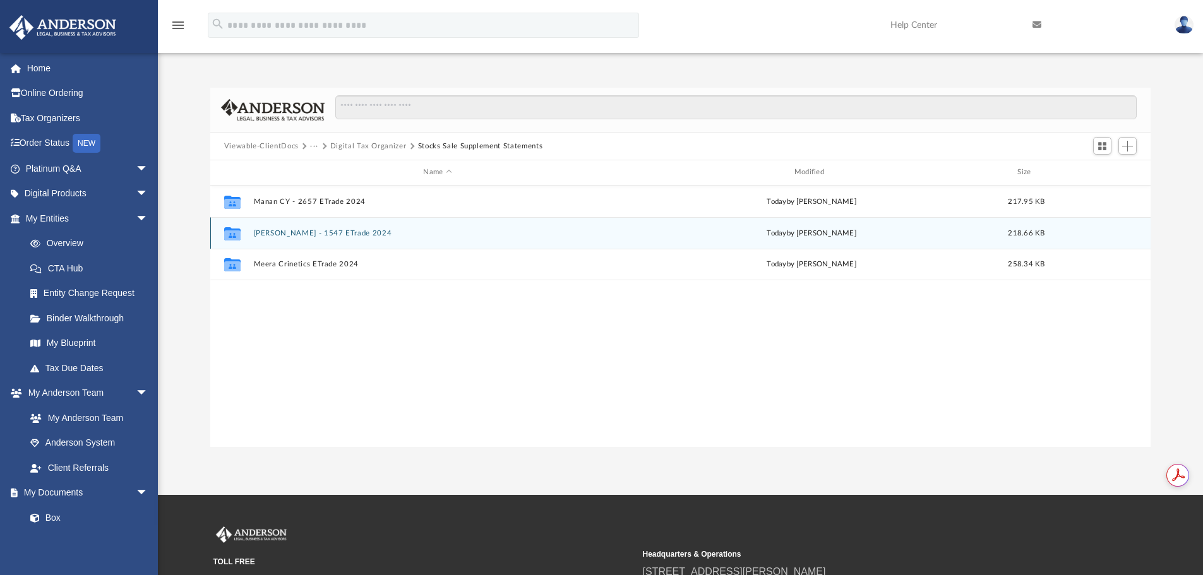
click at [271, 233] on button "[PERSON_NAME] - 1547 ETrade 2024" at bounding box center [437, 233] width 368 height 8
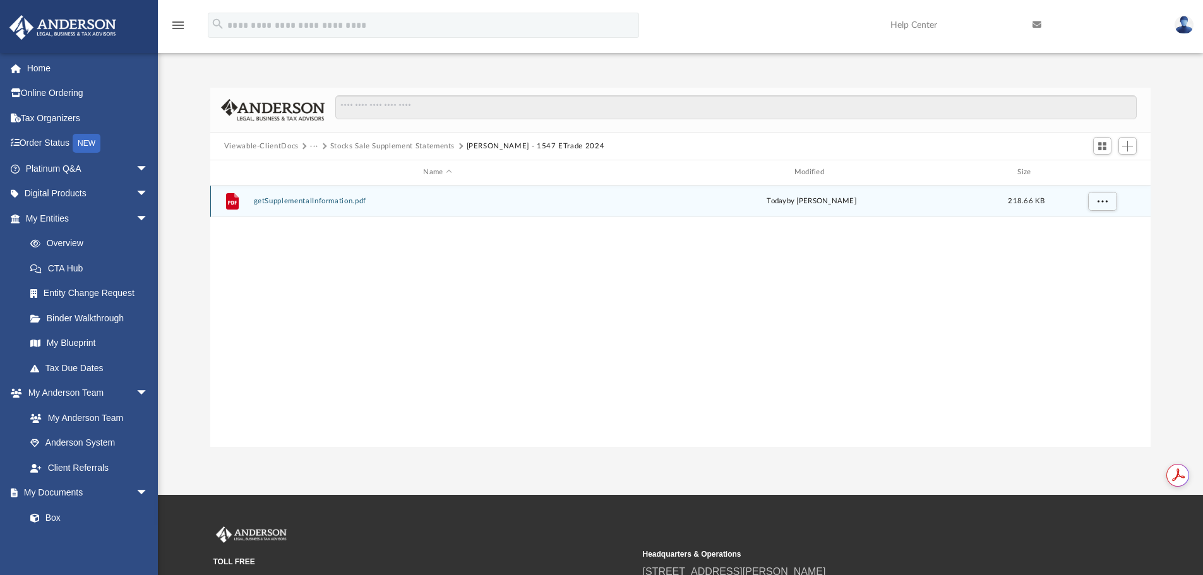
click at [311, 206] on div "File getSupplementalInformation.pdf [DATE] by [PERSON_NAME] 218.66 KB" at bounding box center [680, 202] width 941 height 32
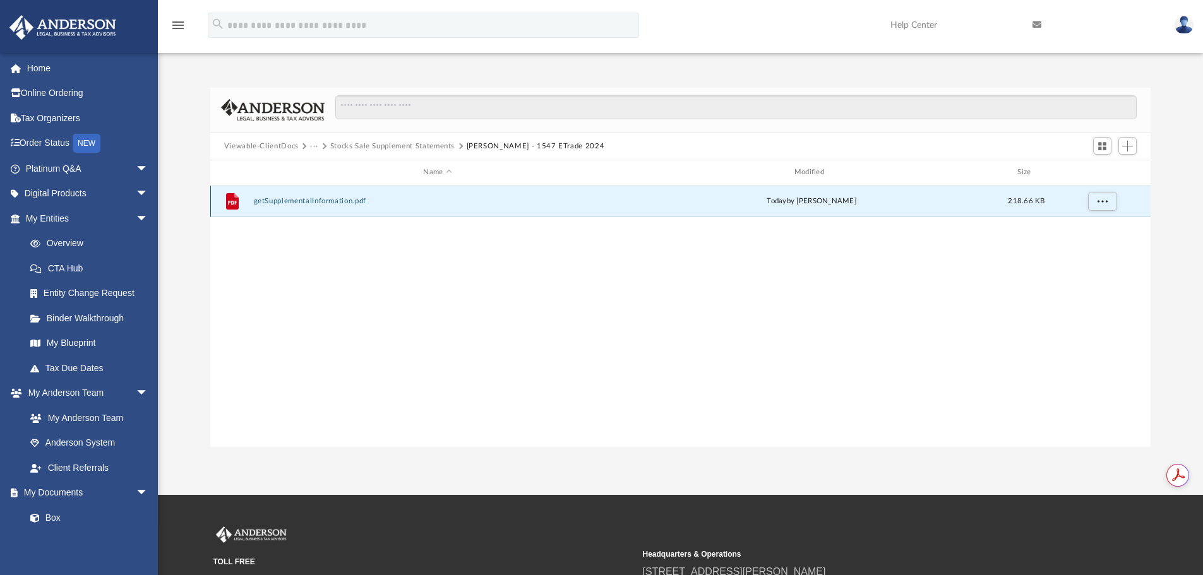
click at [311, 202] on button "getSupplementalInformation.pdf" at bounding box center [437, 201] width 368 height 8
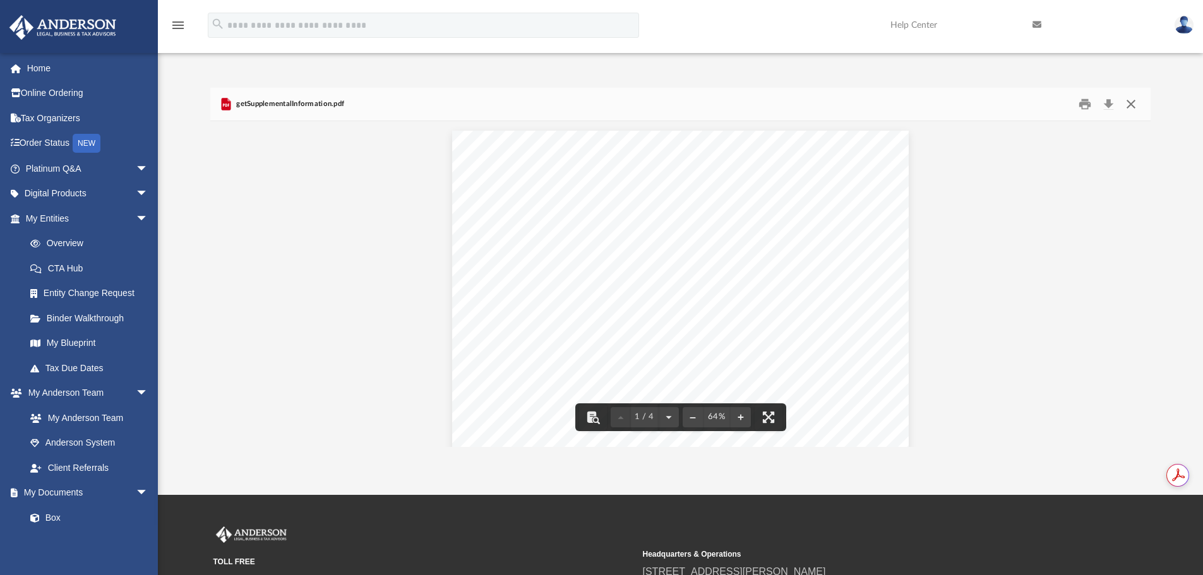
click at [1133, 97] on button "Close" at bounding box center [1131, 105] width 23 height 20
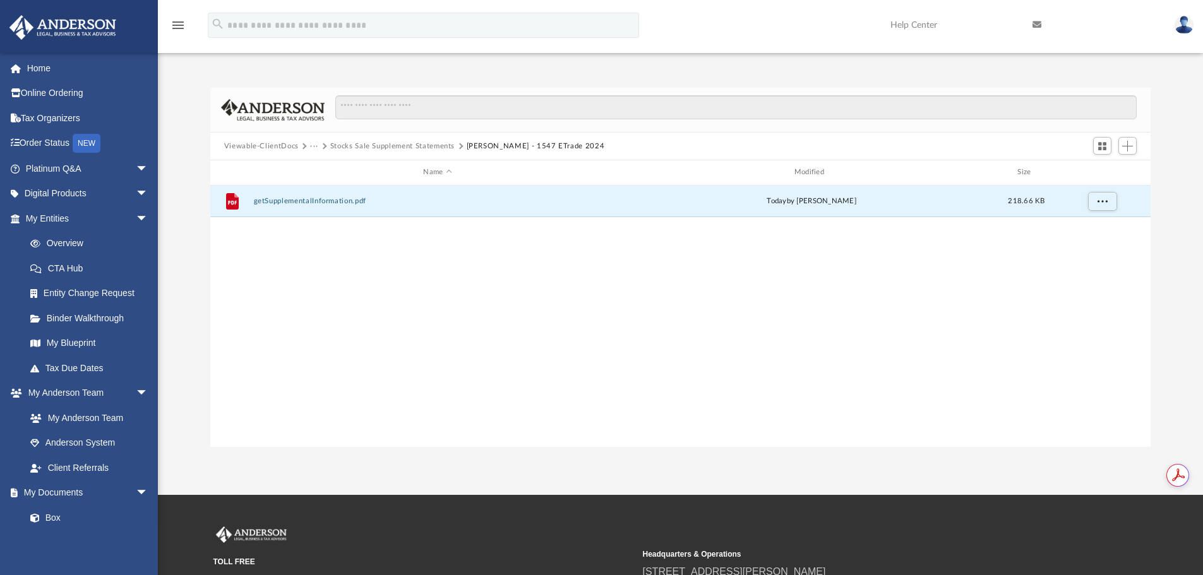
click at [483, 146] on button "[PERSON_NAME] - 1547 ETrade 2024" at bounding box center [536, 146] width 138 height 11
click at [433, 147] on button "Stocks Sale Supplement Statements" at bounding box center [392, 146] width 124 height 11
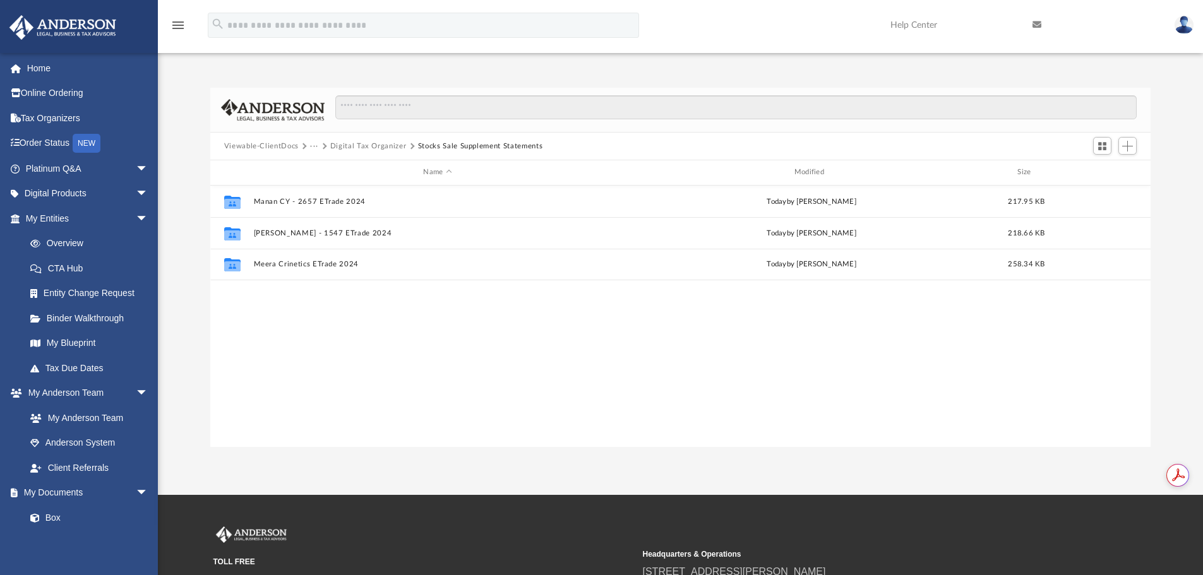
click at [383, 366] on div "Collaborated Folder Manan CY - 2657 ETrade 2024 [DATE] by [PERSON_NAME] 217.95 …" at bounding box center [680, 317] width 941 height 262
